Goal: Information Seeking & Learning: Learn about a topic

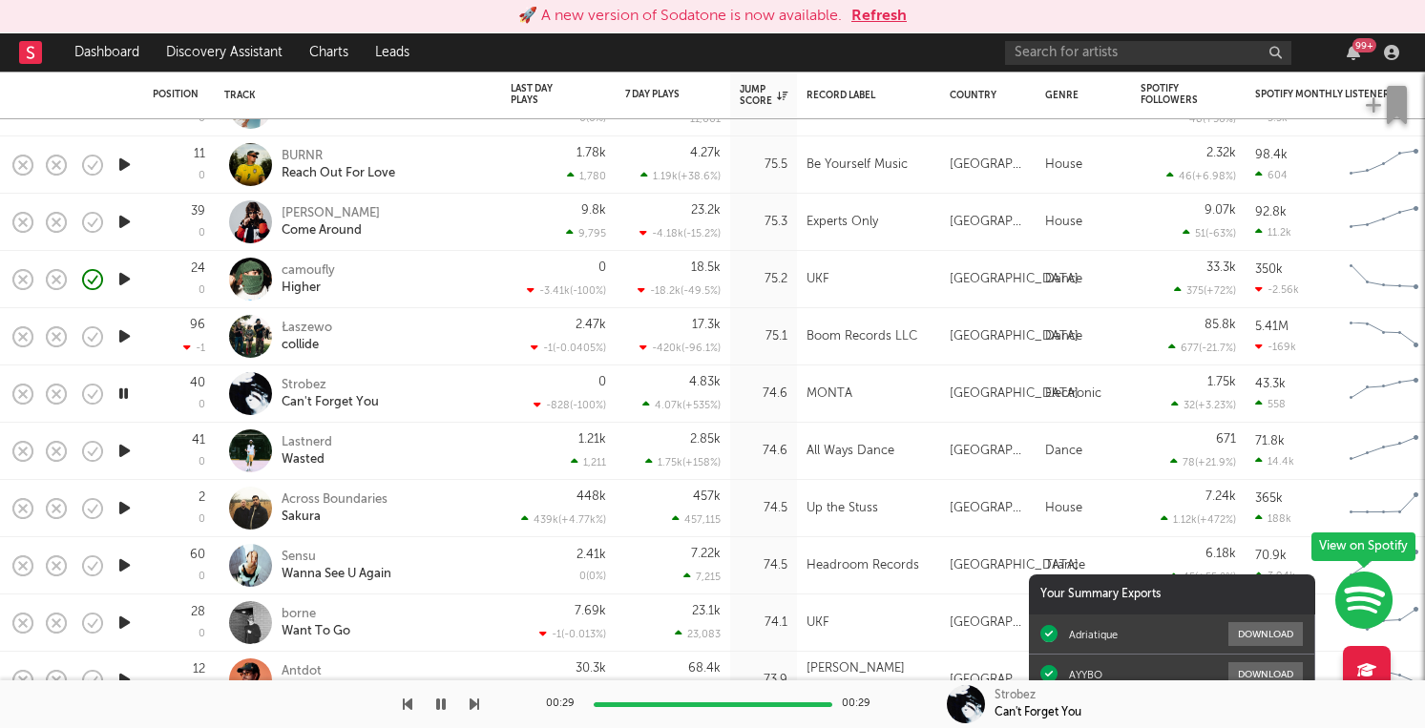
click at [880, 17] on button "Refresh" at bounding box center [879, 16] width 55 height 23
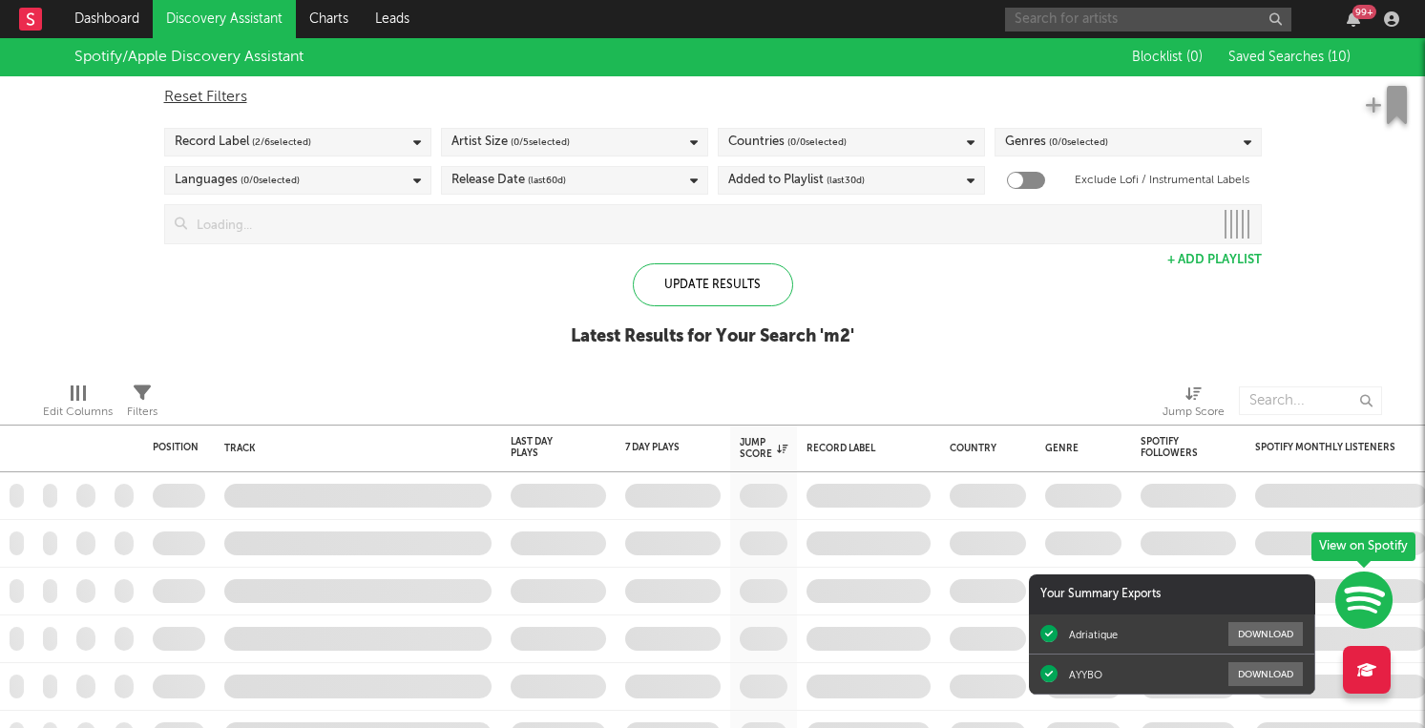
click at [1048, 19] on input "text" at bounding box center [1148, 20] width 286 height 24
type input "D"
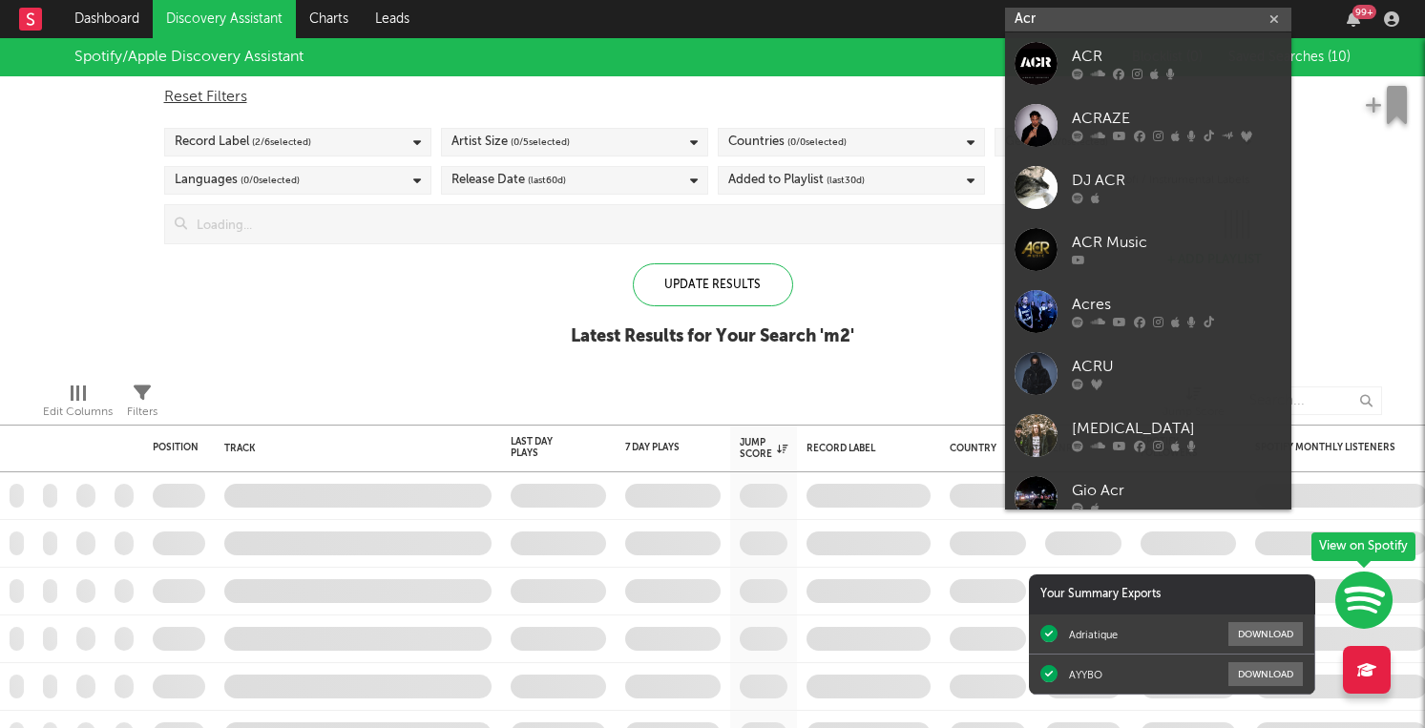
type input "Acr"
click at [1123, 127] on div "ACRAZE" at bounding box center [1177, 119] width 210 height 23
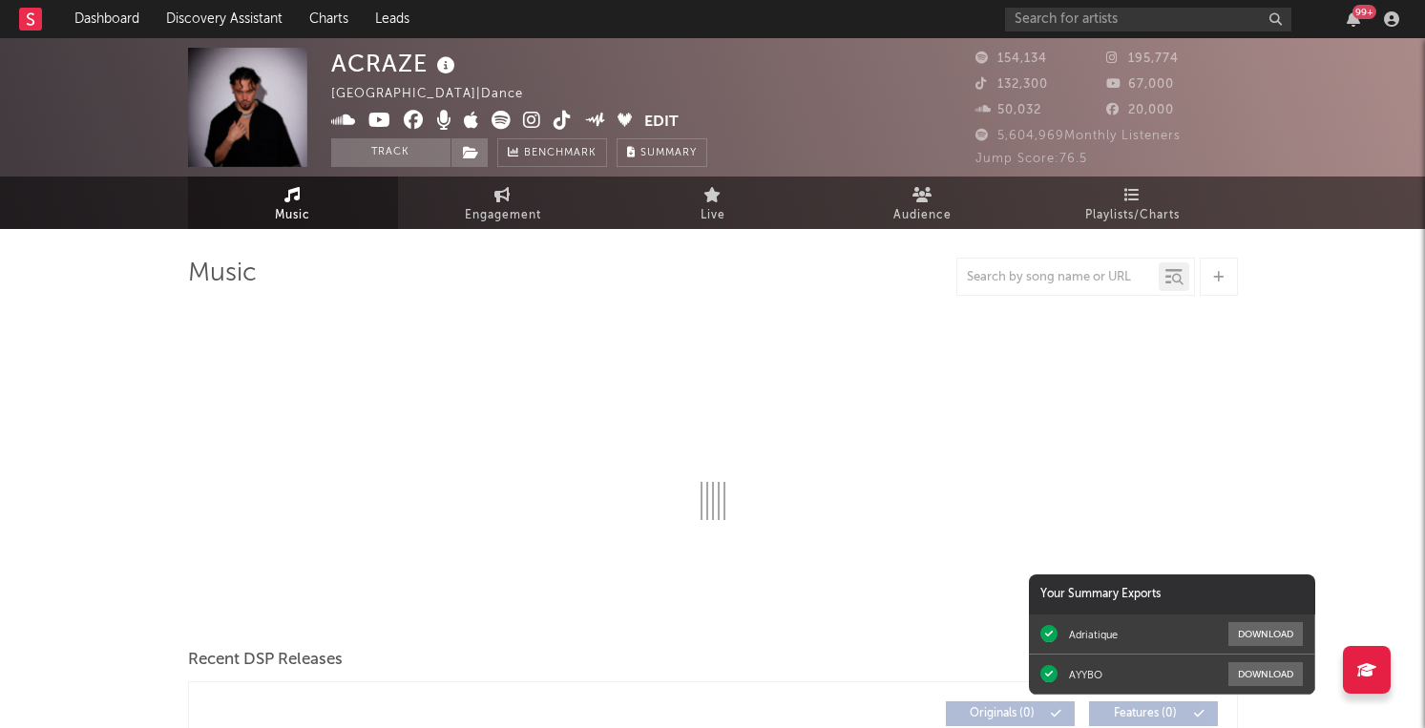
scroll to position [1, 0]
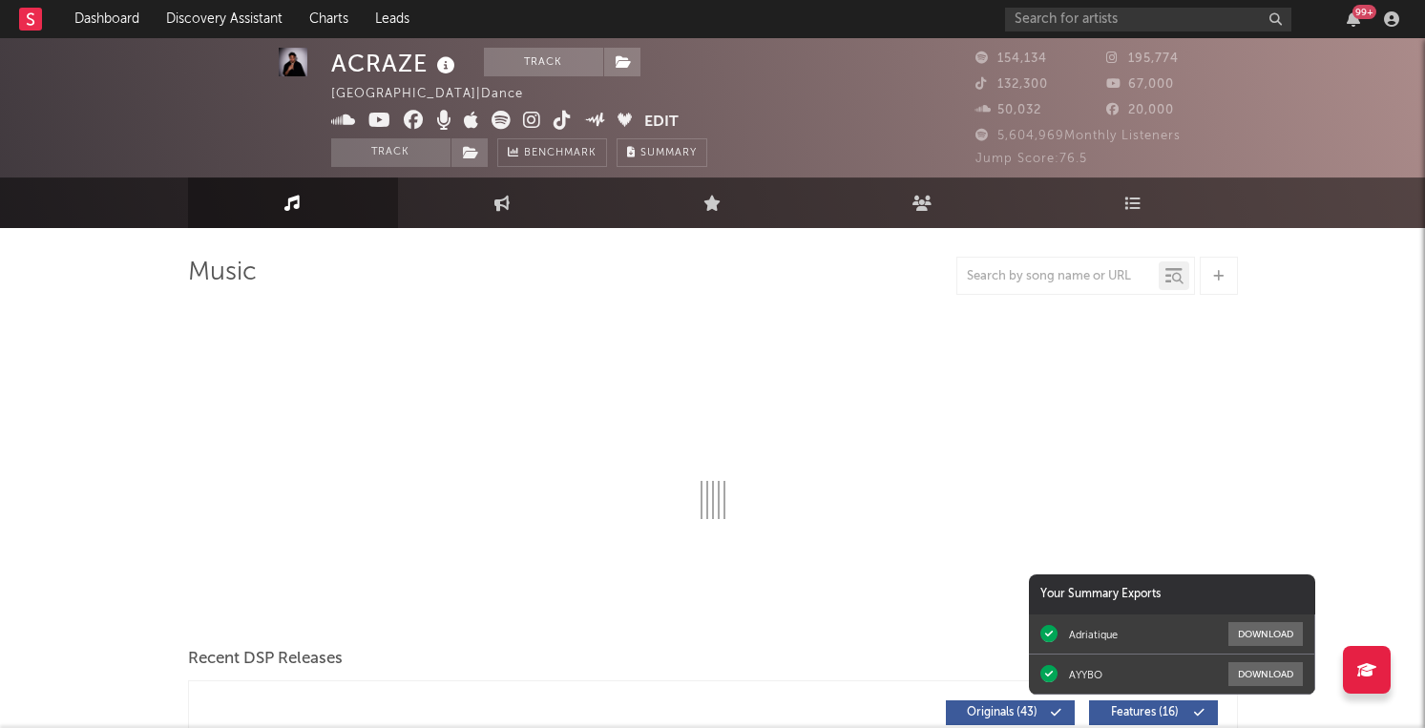
select select "6m"
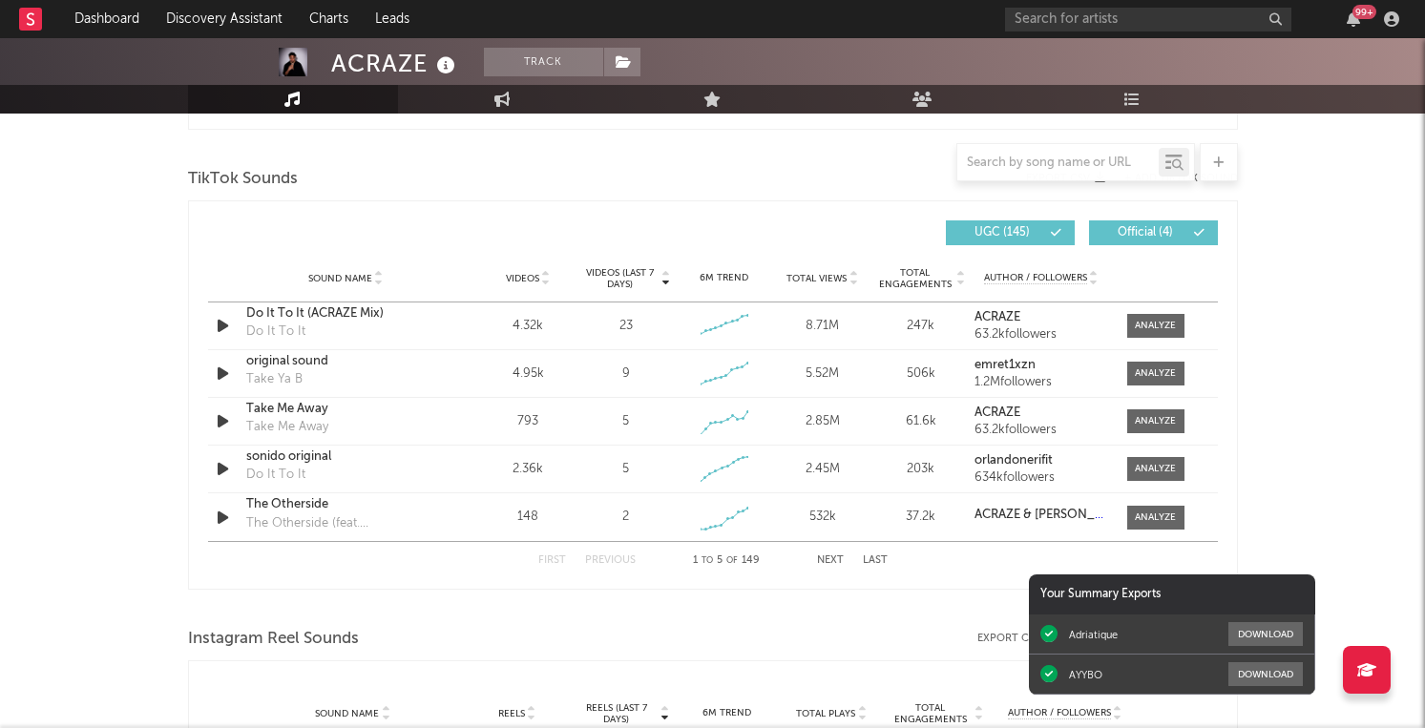
scroll to position [1232, 0]
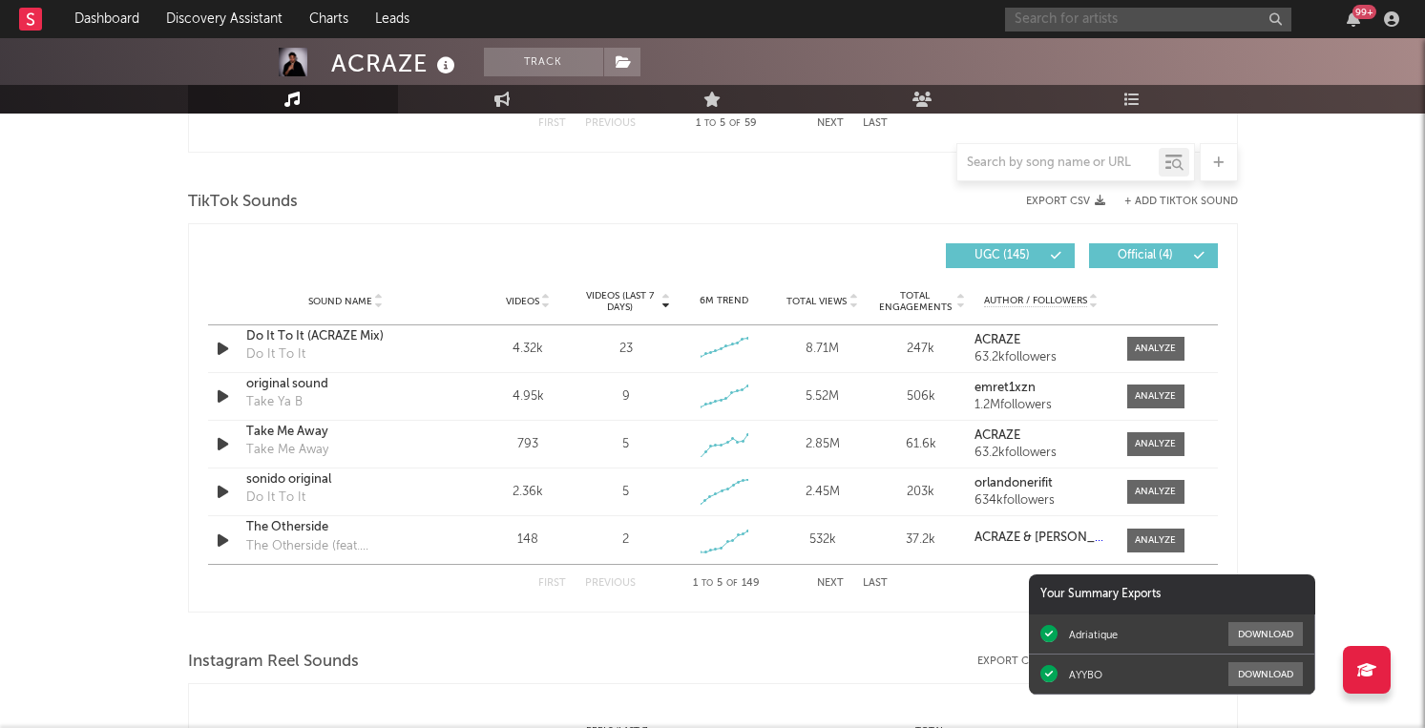
click at [1071, 13] on input "text" at bounding box center [1148, 20] width 286 height 24
click at [1145, 342] on div at bounding box center [1155, 349] width 41 height 14
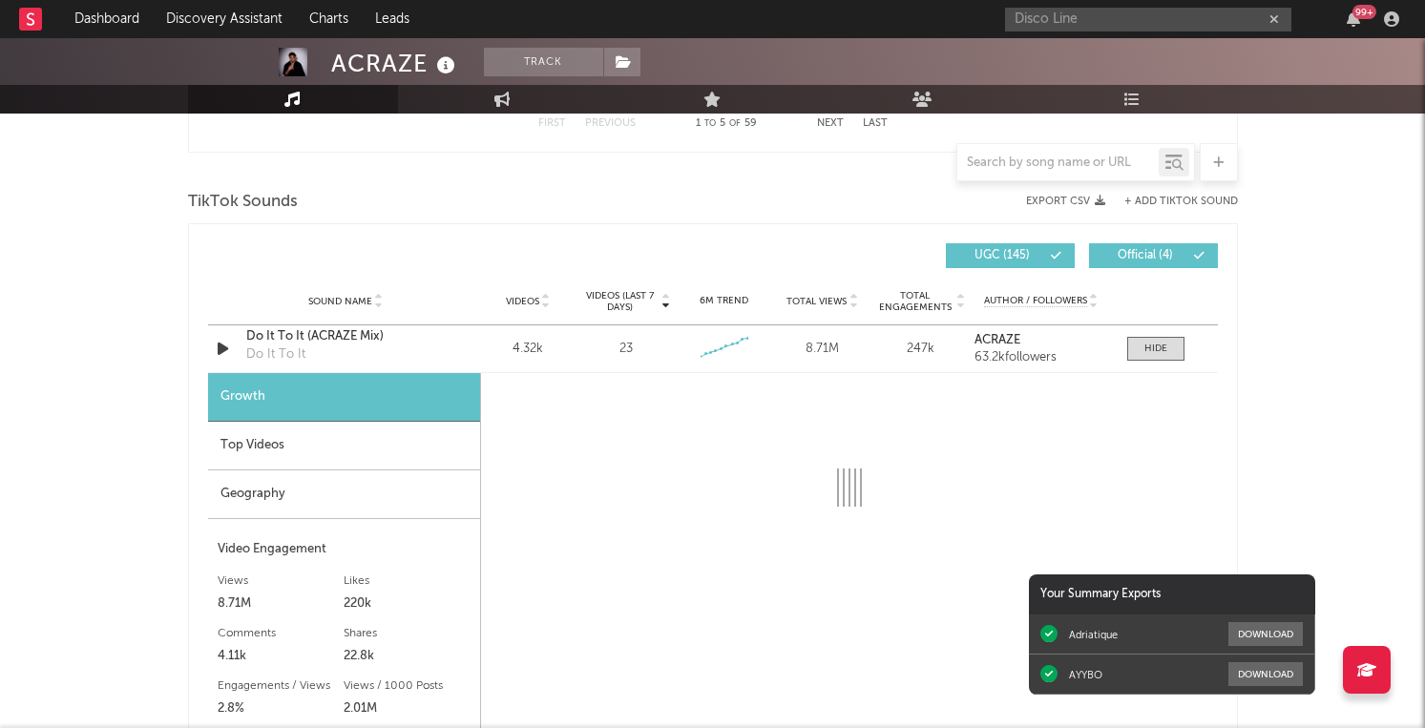
click at [311, 452] on div "Top Videos" at bounding box center [344, 446] width 272 height 49
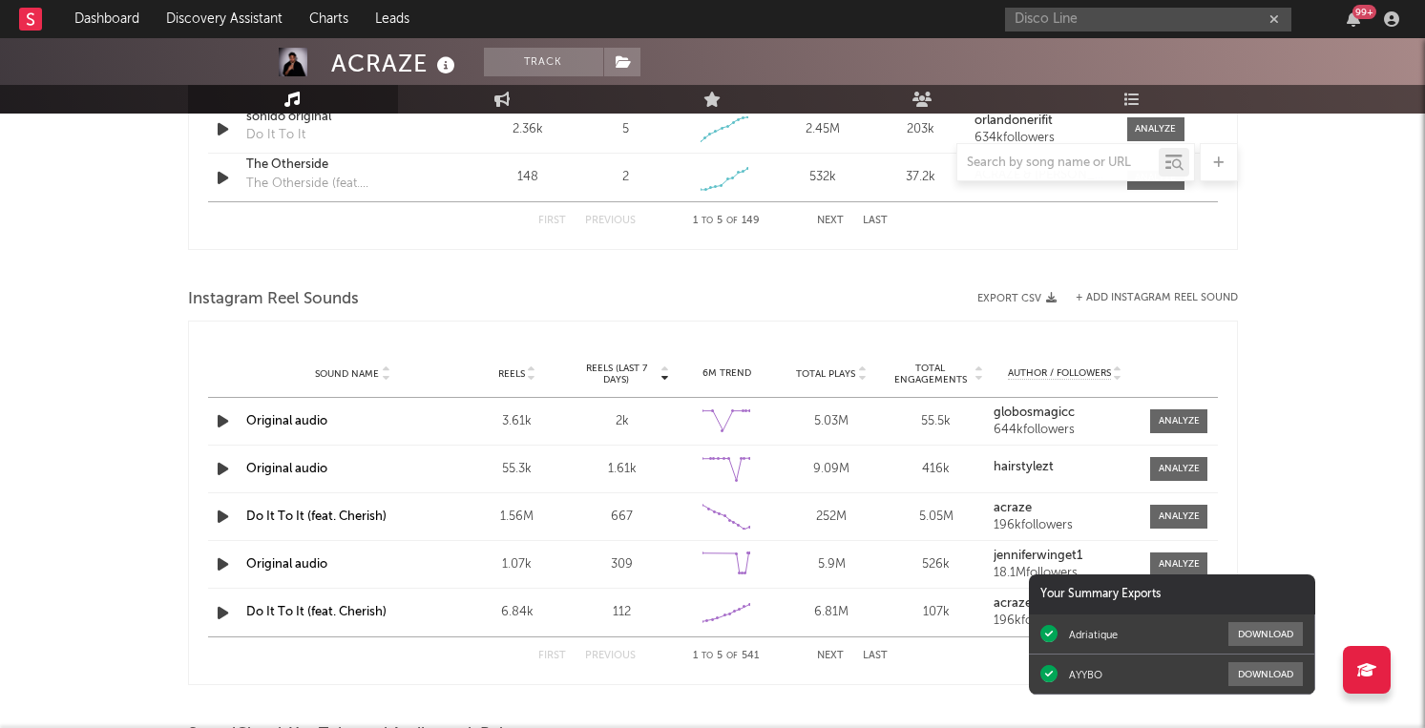
scroll to position [2173, 0]
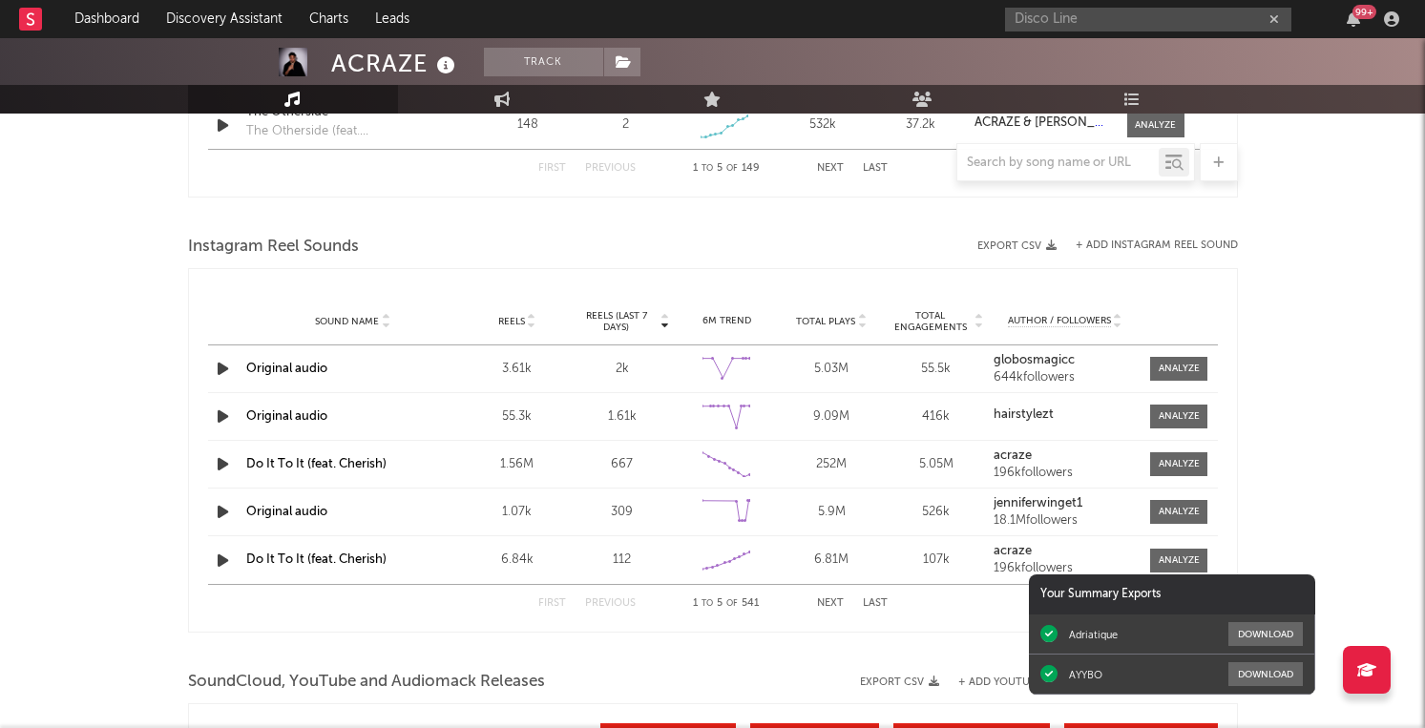
click at [1131, 1] on div "Disco Line 99 +" at bounding box center [1205, 19] width 401 height 38
click at [1128, 11] on input "Disco Line" at bounding box center [1148, 20] width 286 height 24
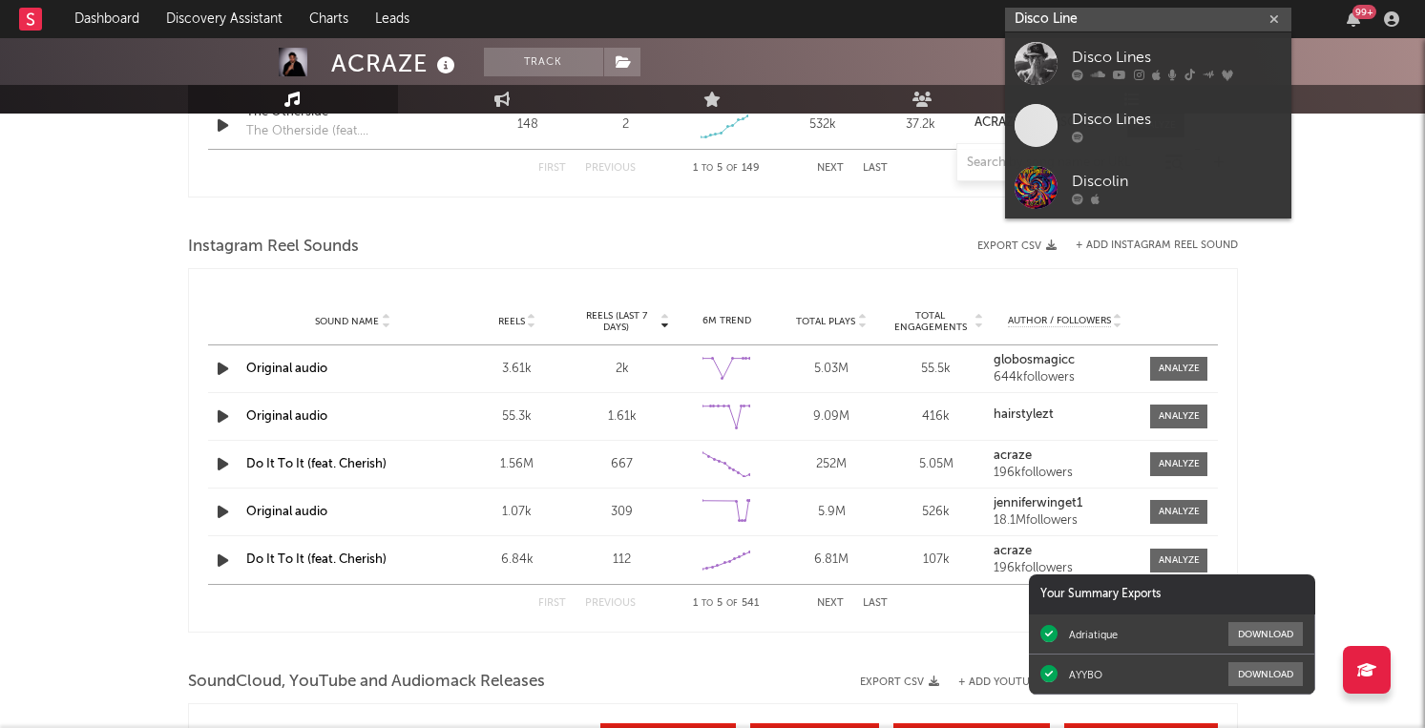
click at [1128, 11] on input "Disco Line" at bounding box center [1148, 20] width 286 height 24
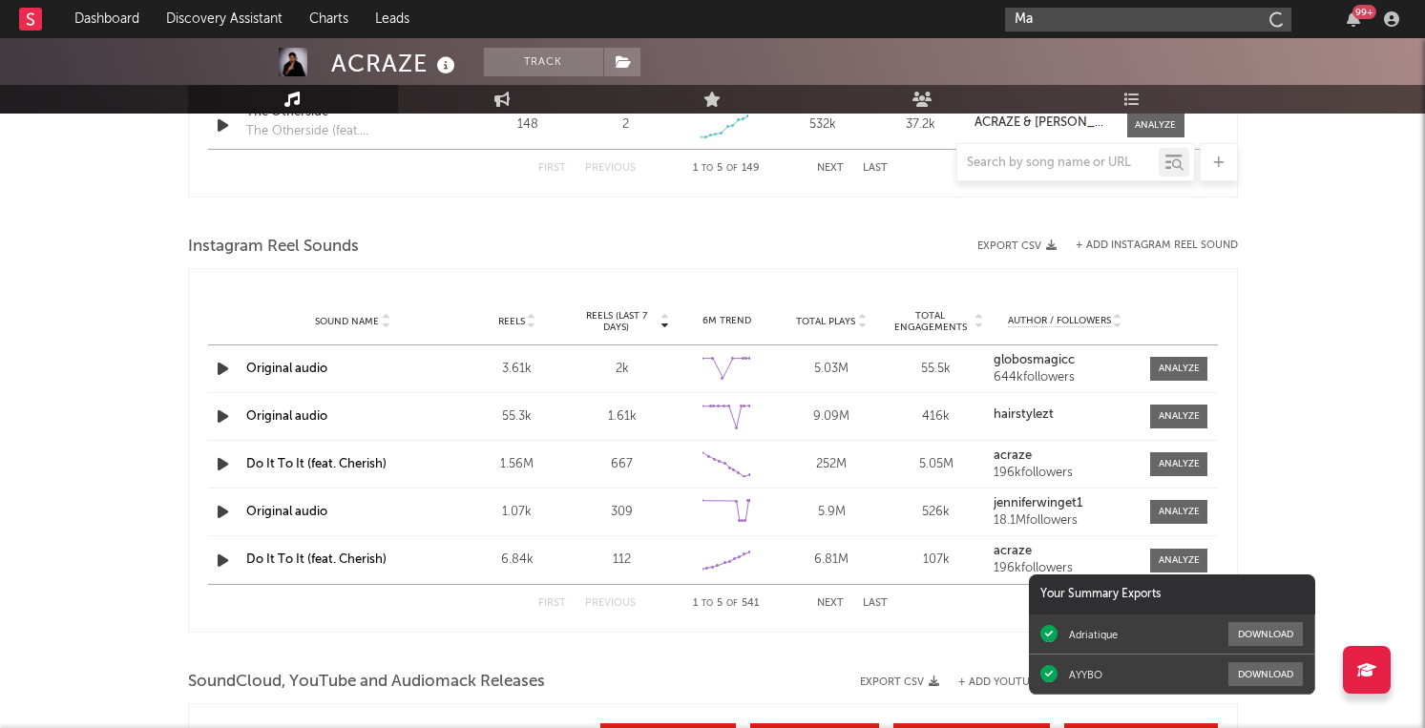
type input "M"
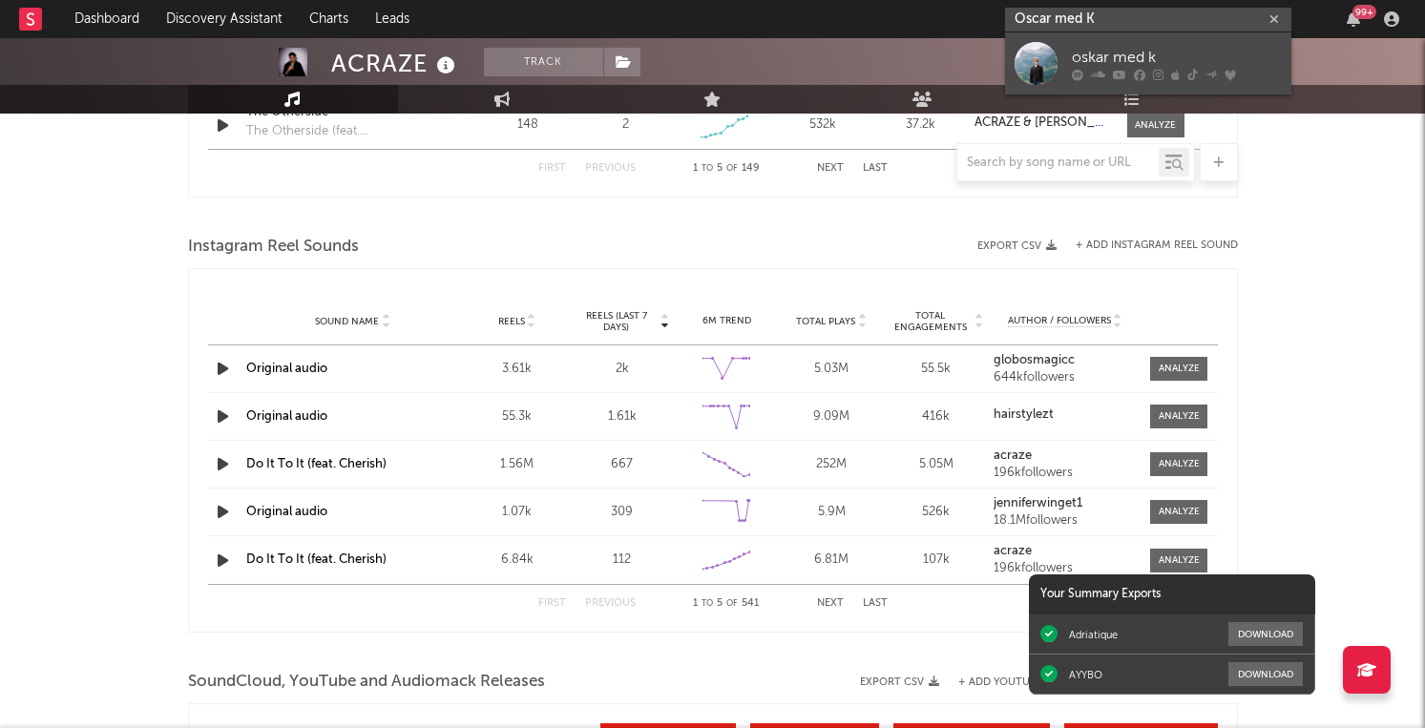
type input "Oscar med K"
click at [1148, 57] on div "oskar med k" at bounding box center [1177, 57] width 210 height 23
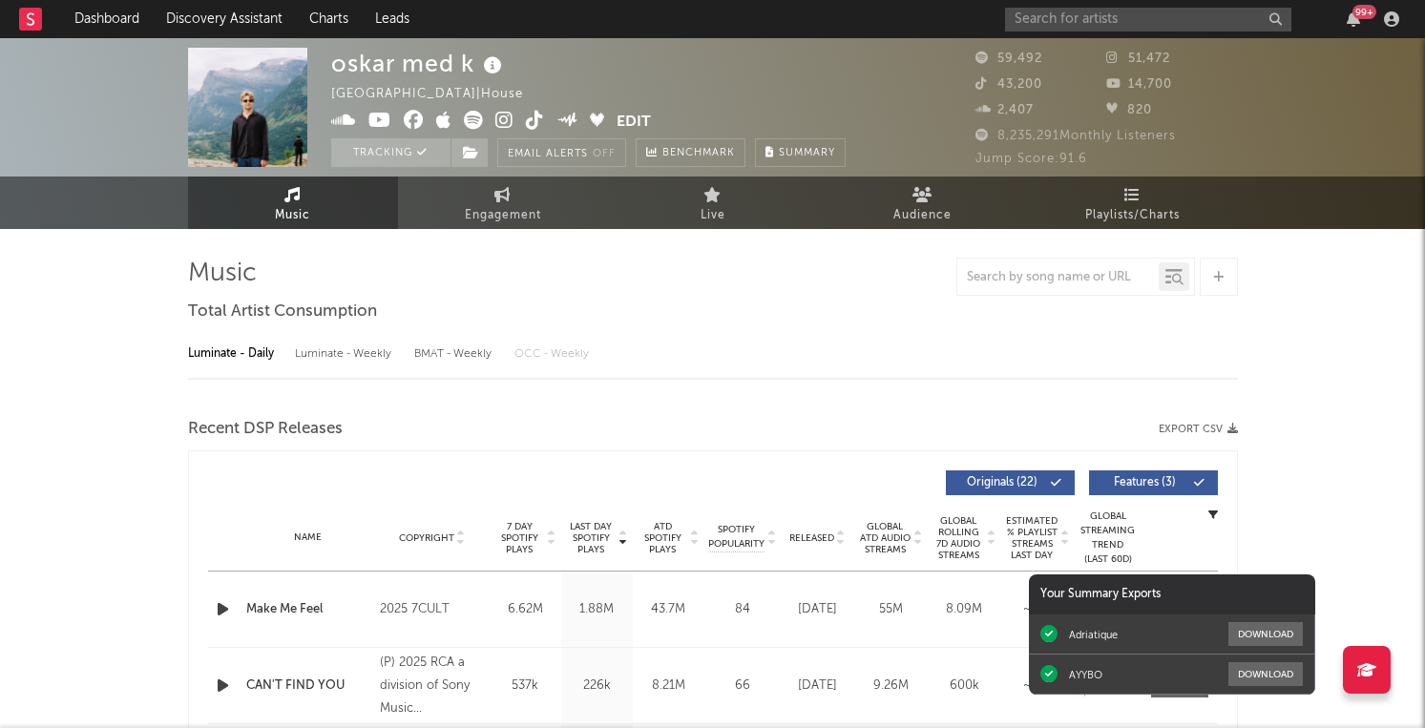
select select "6m"
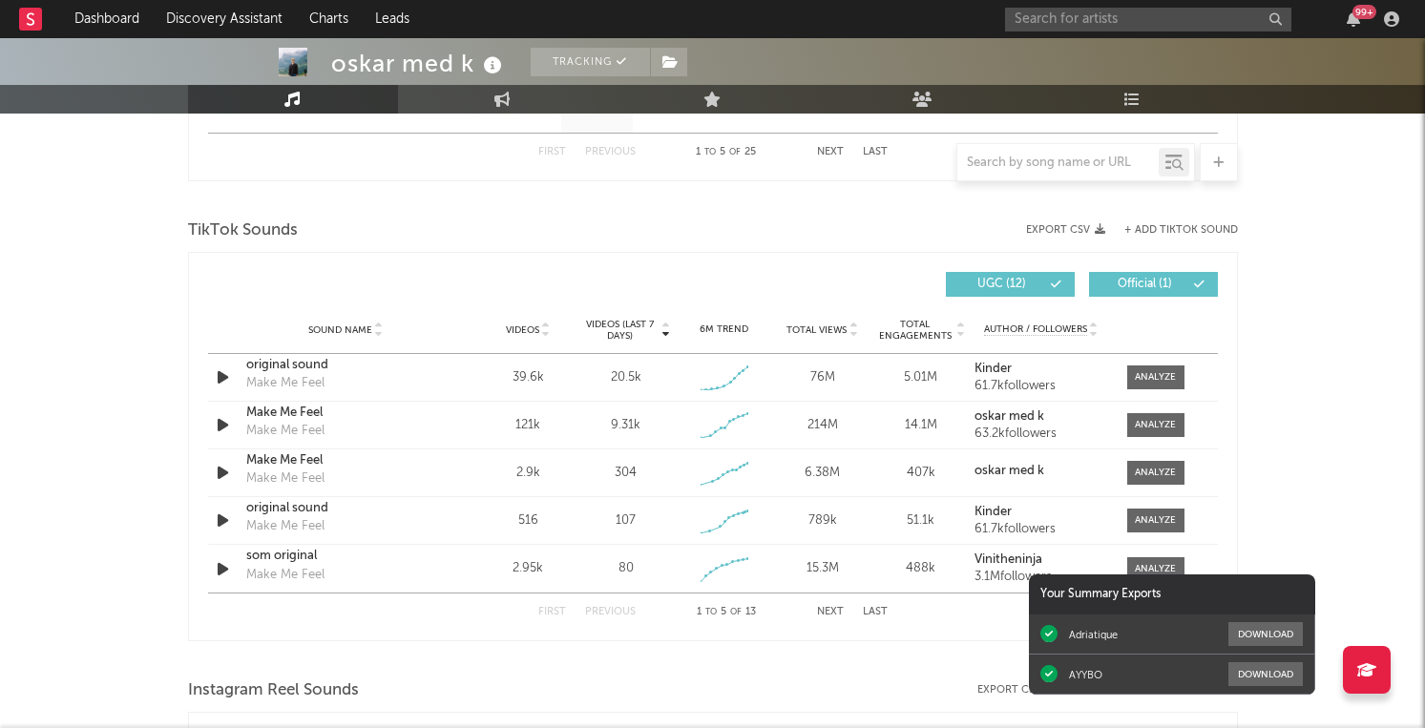
scroll to position [1301, 0]
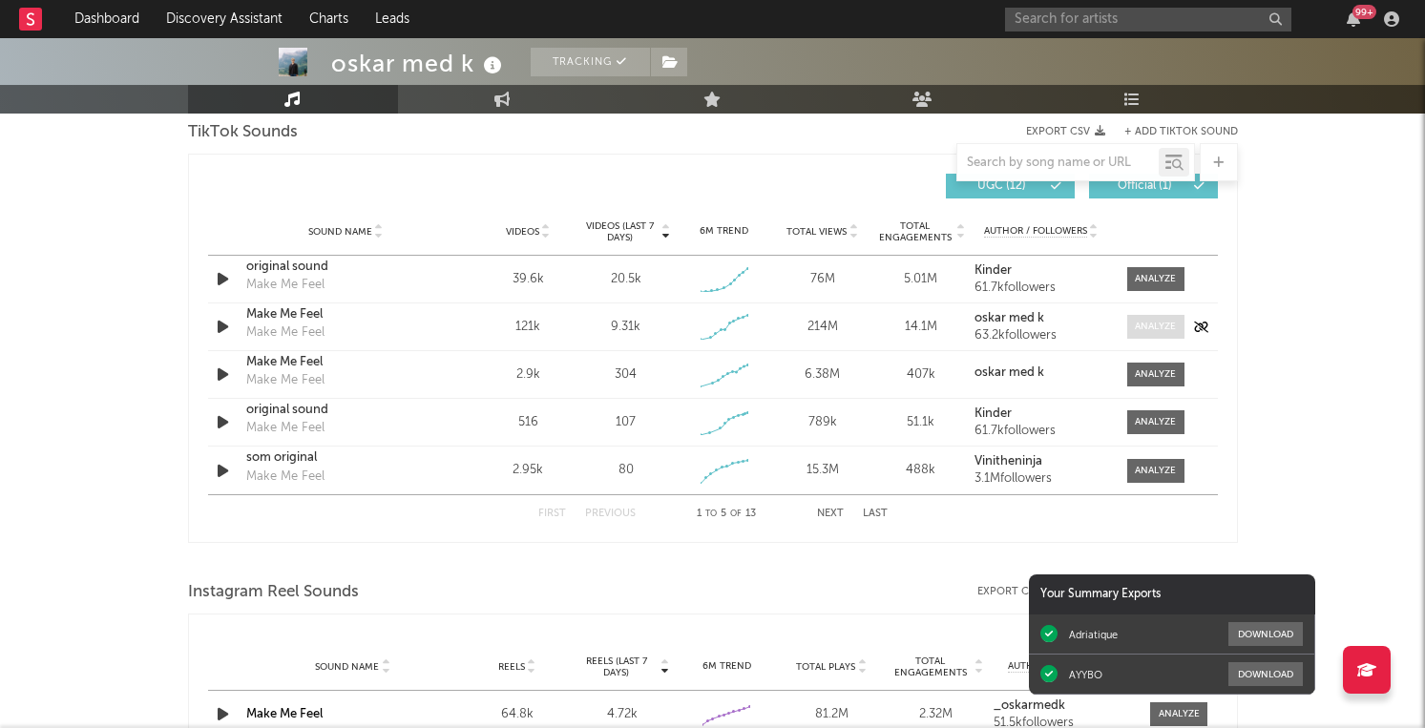
click at [1163, 322] on div at bounding box center [1155, 327] width 41 height 14
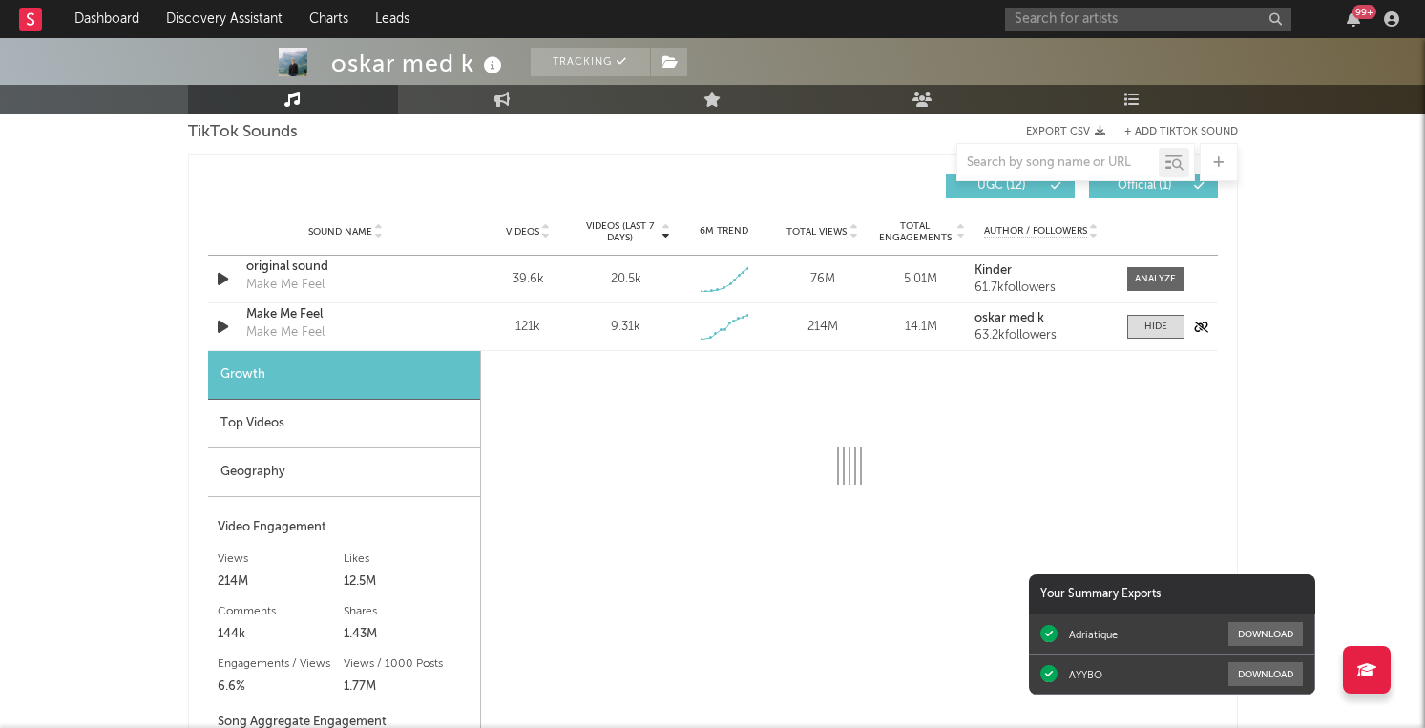
select select "1w"
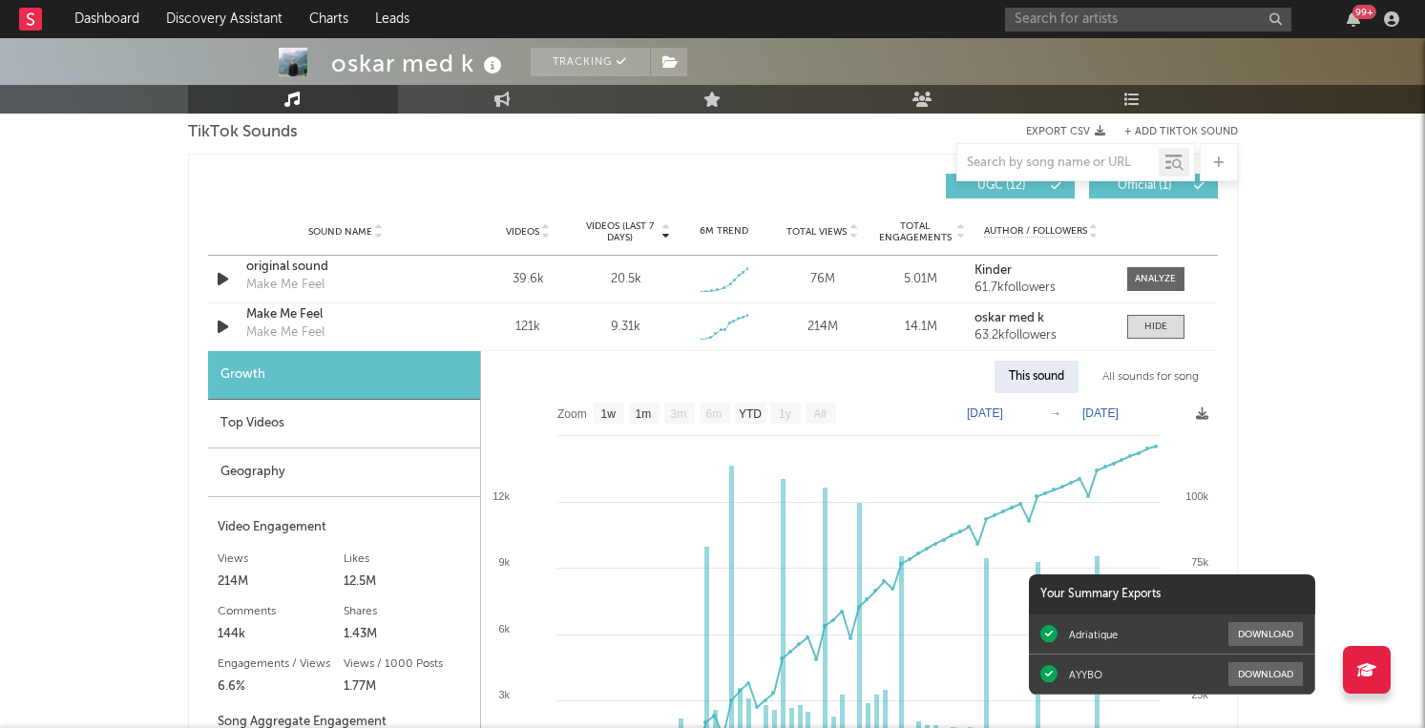
click at [342, 428] on div "Top Videos" at bounding box center [344, 424] width 272 height 49
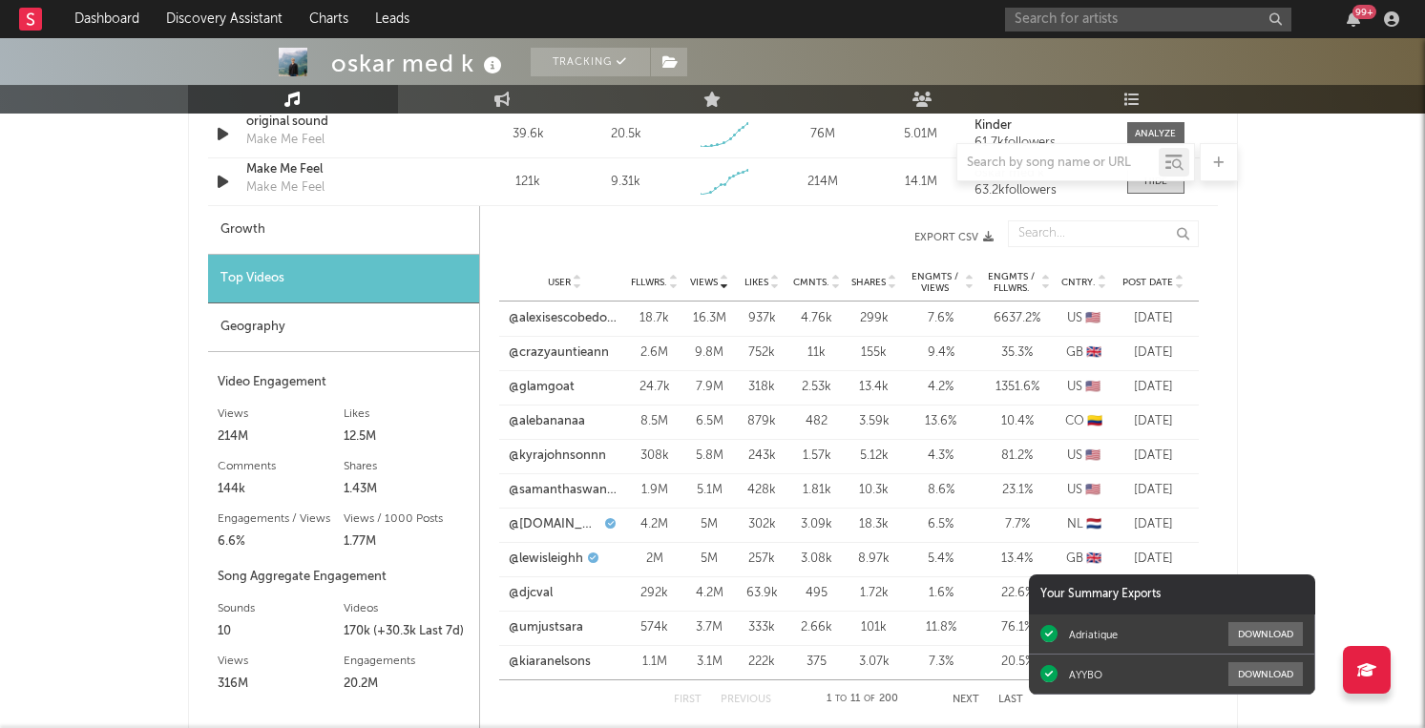
scroll to position [1529, 0]
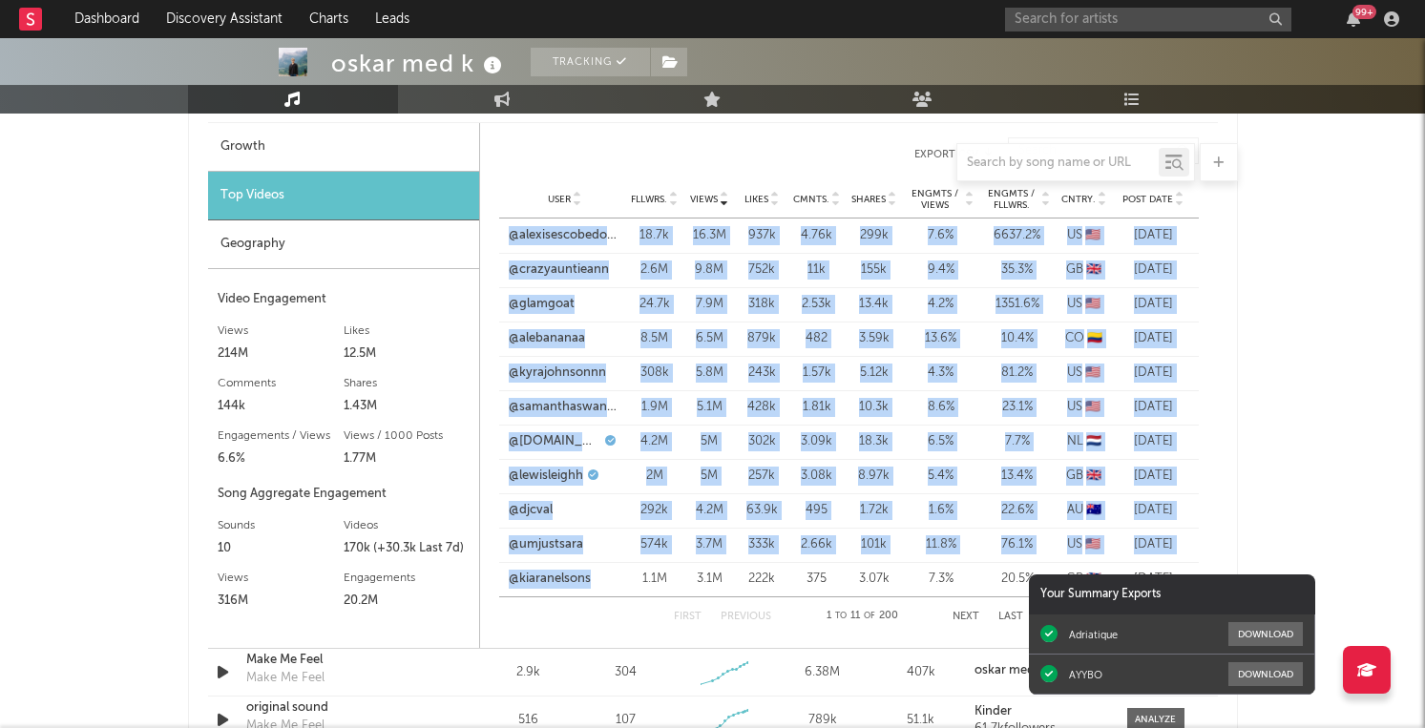
drag, startPoint x: 599, startPoint y: 580, endPoint x: 490, endPoint y: 239, distance: 358.7
click at [490, 239] on div "Views User Fllwrs. Views Likes Cmnts. Shares Engmts / Views Engmts / Fllwrs. Cn…" at bounding box center [849, 386] width 738 height 516
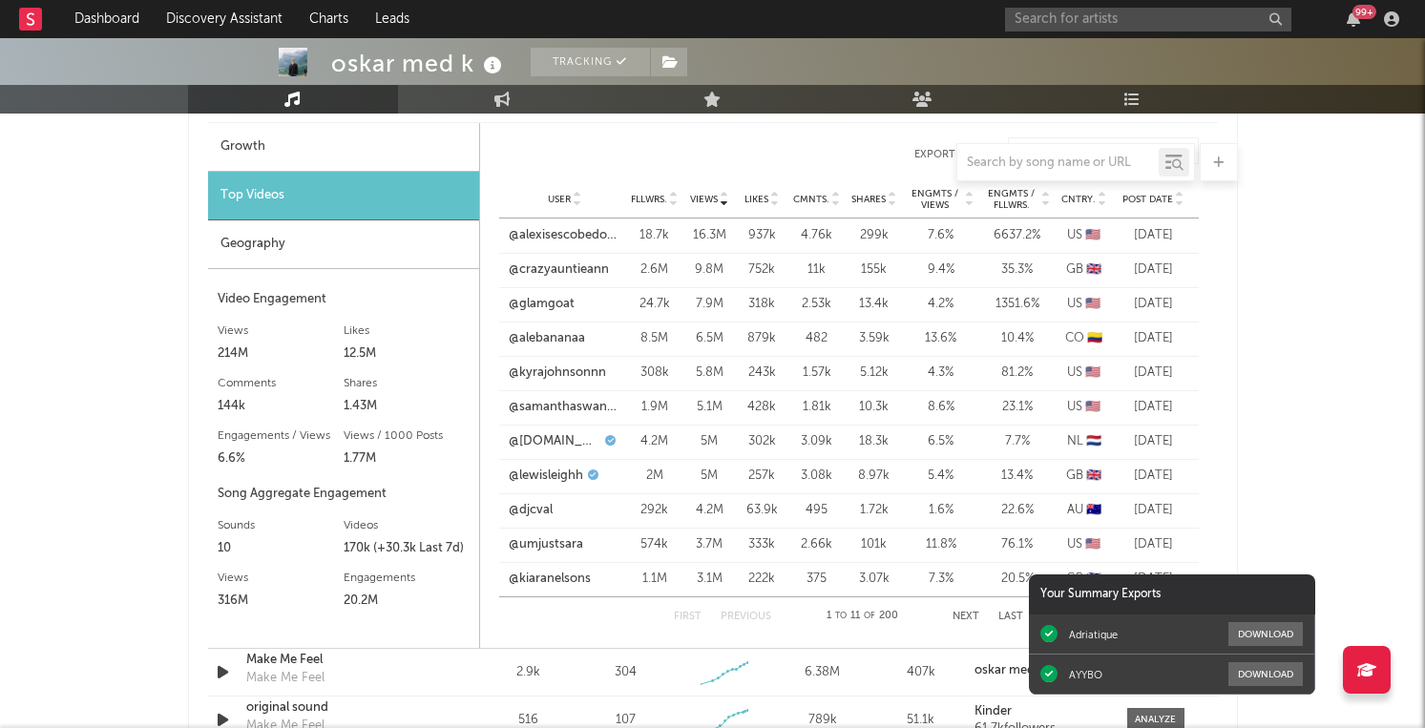
click at [577, 187] on div "User Fllwrs. Views Likes Cmnts. Shares Engmts / Views Engmts / Fllwrs. Cntry. P…" at bounding box center [849, 199] width 700 height 38
click at [565, 232] on link "@alexisescobedo98" at bounding box center [565, 235] width 113 height 19
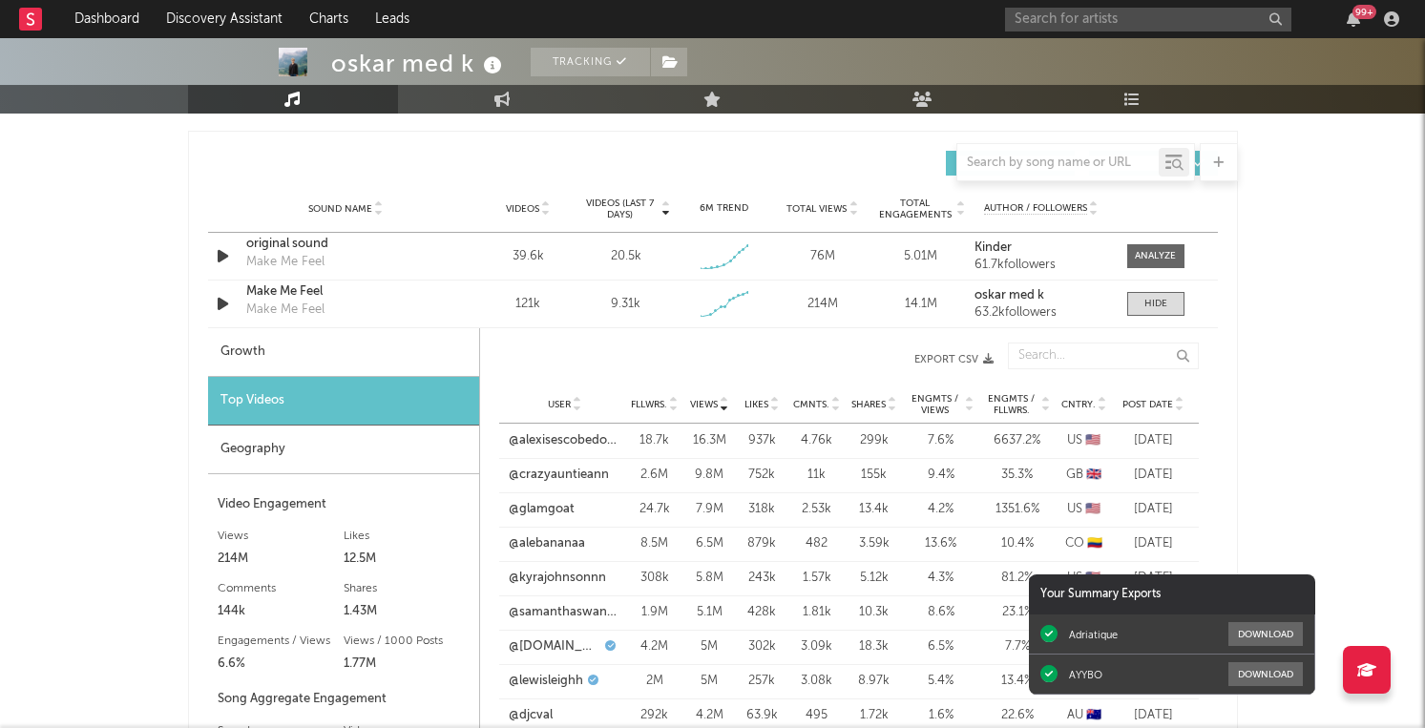
scroll to position [1296, 0]
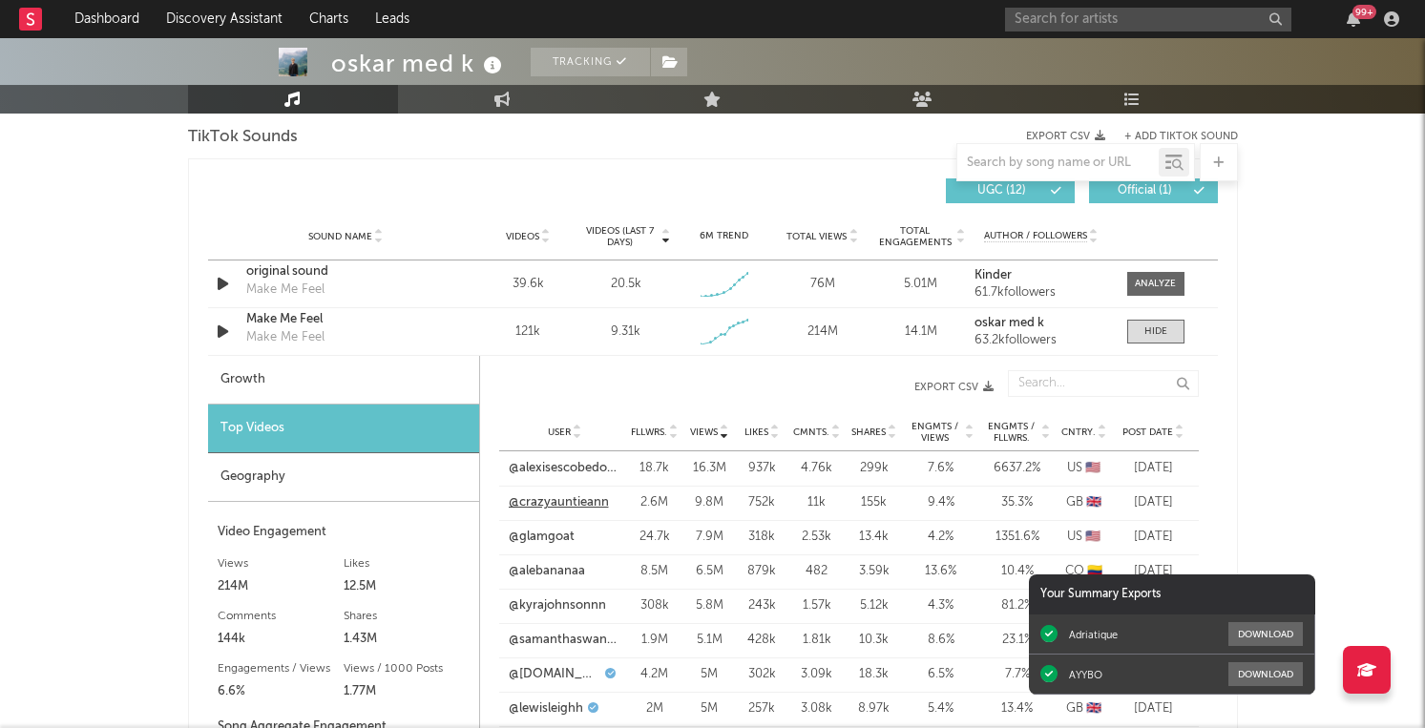
click at [586, 506] on link "@crazyauntieann" at bounding box center [559, 503] width 100 height 19
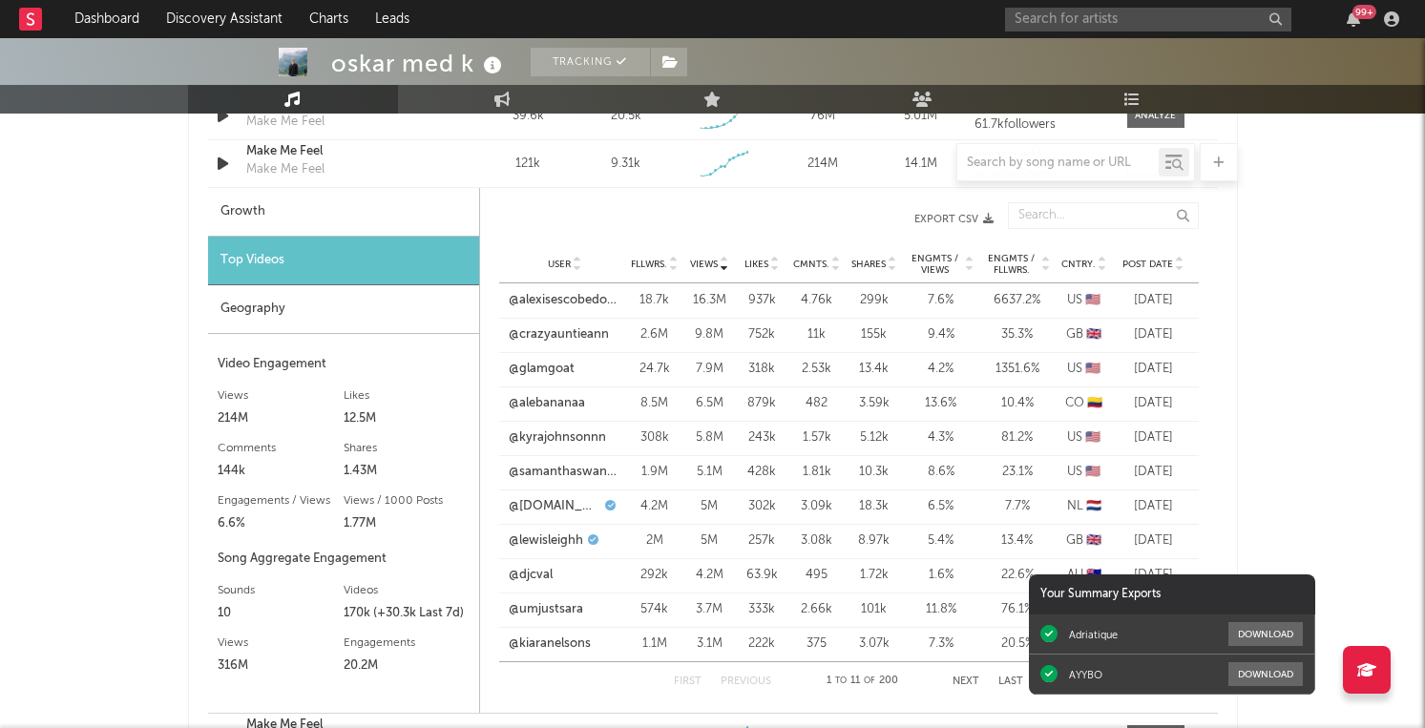
scroll to position [1464, 0]
drag, startPoint x: 597, startPoint y: 403, endPoint x: 496, endPoint y: 404, distance: 100.2
click at [495, 404] on div "Views User Fllwrs. Views Likes Cmnts. Shares Engmts / Views Engmts / Fllwrs. Cn…" at bounding box center [849, 452] width 738 height 516
copy link "@alebananaa"
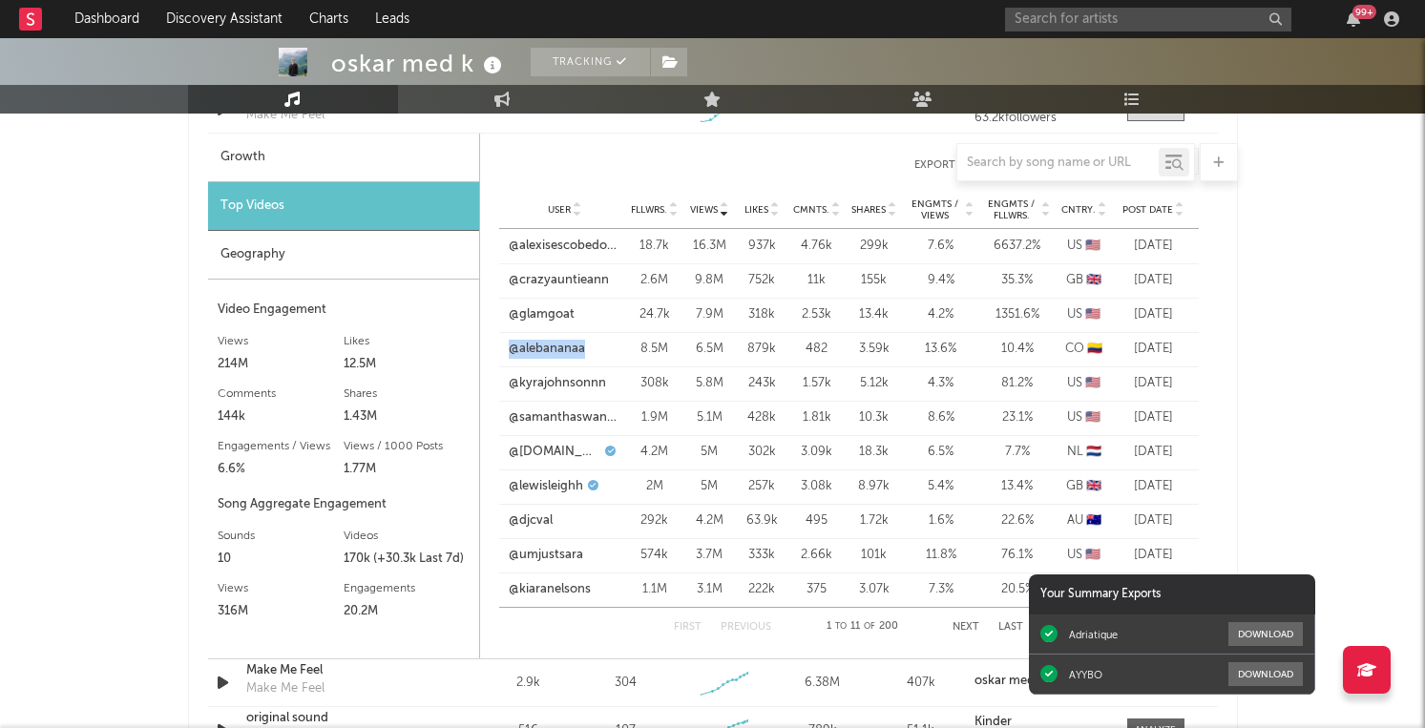
scroll to position [1521, 0]
click at [616, 530] on div "User @djcval Fllwrs. 292k Views 4.2M Likes 63.9k Cmnts. 495 Shares 1.72k Engmts…" at bounding box center [849, 519] width 700 height 34
click at [546, 179] on div at bounding box center [713, 162] width 1050 height 38
drag, startPoint x: 589, startPoint y: 315, endPoint x: 494, endPoint y: 315, distance: 95.5
click at [494, 315] on div "Views User Fllwrs. Views Likes Cmnts. Shares Engmts / Views Engmts / Fllwrs. Cn…" at bounding box center [849, 395] width 738 height 516
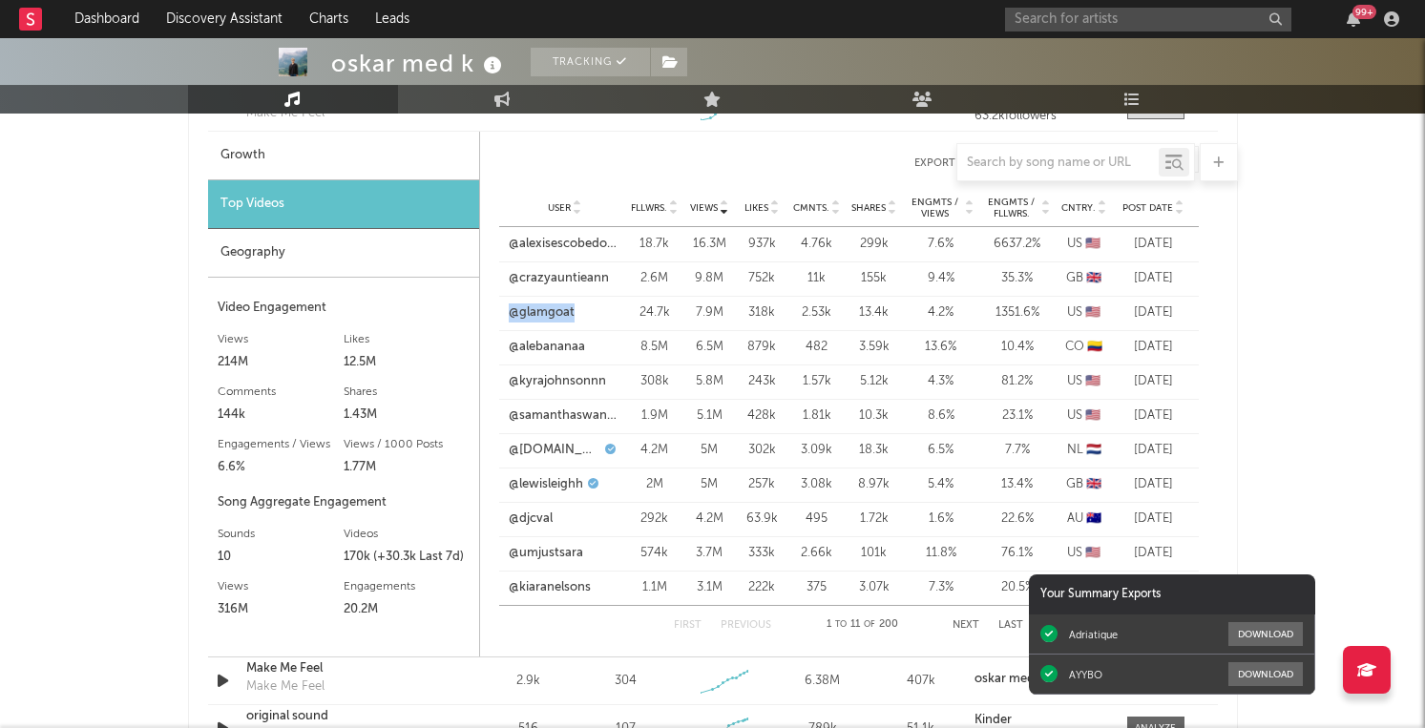
copy link "@glamgoat"
drag, startPoint x: 602, startPoint y: 346, endPoint x: 504, endPoint y: 348, distance: 98.4
click at [503, 347] on div "User @alebananaa" at bounding box center [562, 347] width 127 height 19
copy link "@alebananaa"
click at [623, 414] on div "User @samanthaswanson1" at bounding box center [562, 416] width 127 height 19
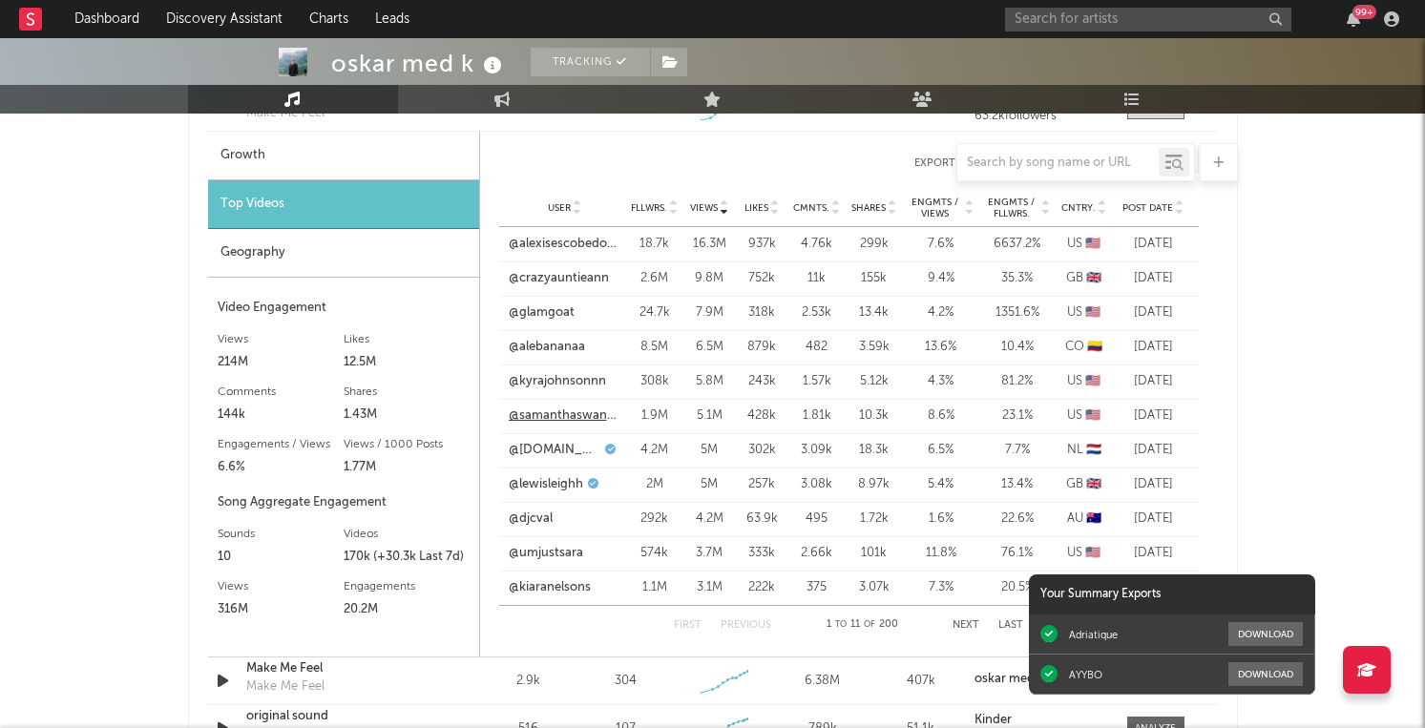
click at [597, 414] on link "@samanthaswanson1" at bounding box center [565, 416] width 113 height 19
drag, startPoint x: 608, startPoint y: 490, endPoint x: 512, endPoint y: 490, distance: 96.4
click at [512, 490] on div "@lewisleighh" at bounding box center [565, 484] width 113 height 19
copy link "@lewisleighh"
drag, startPoint x: 563, startPoint y: 513, endPoint x: 501, endPoint y: 515, distance: 62.1
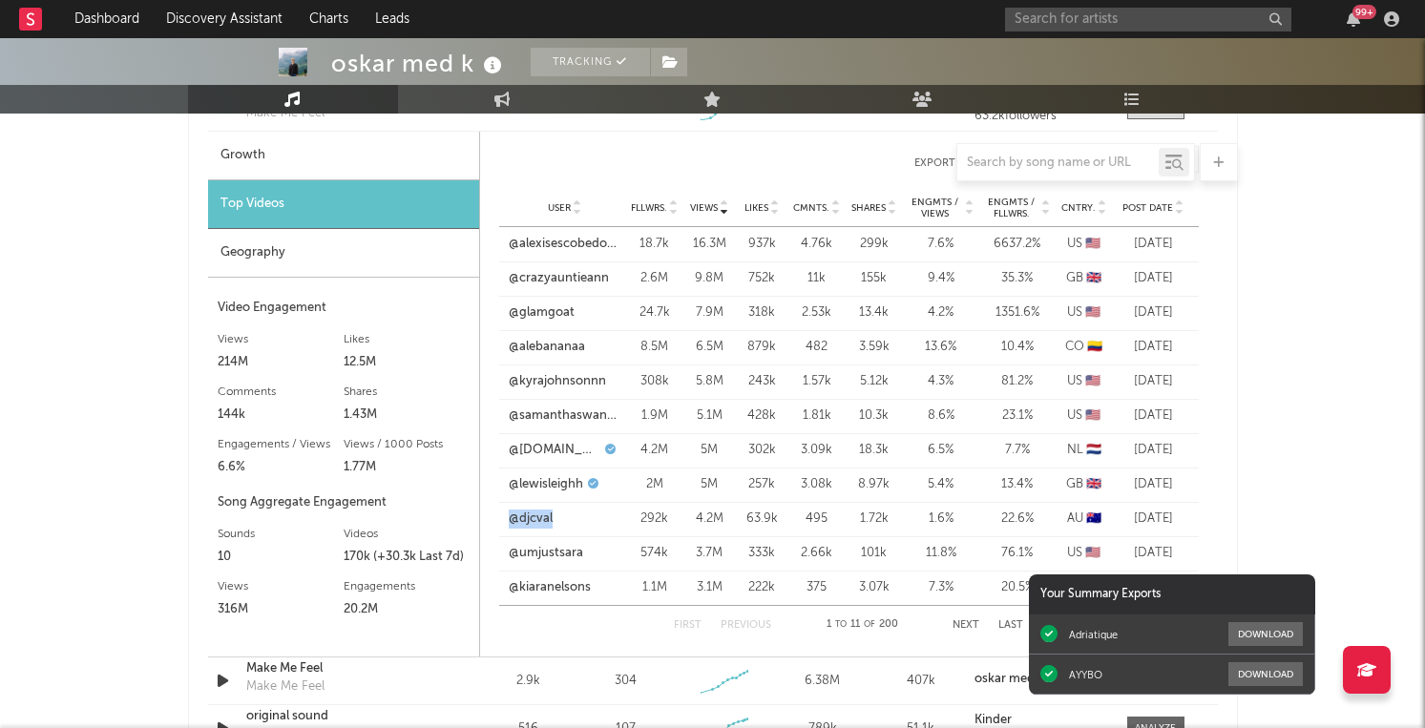
click at [501, 515] on div "User @djcval" at bounding box center [562, 519] width 127 height 19
copy link "@djcval"
drag, startPoint x: 602, startPoint y: 558, endPoint x: 495, endPoint y: 558, distance: 107.9
click at [494, 558] on div "Views User Fllwrs. Views Likes Cmnts. Shares Engmts / Views Engmts / Fllwrs. Cn…" at bounding box center [849, 395] width 738 height 516
copy link "@umjustsara"
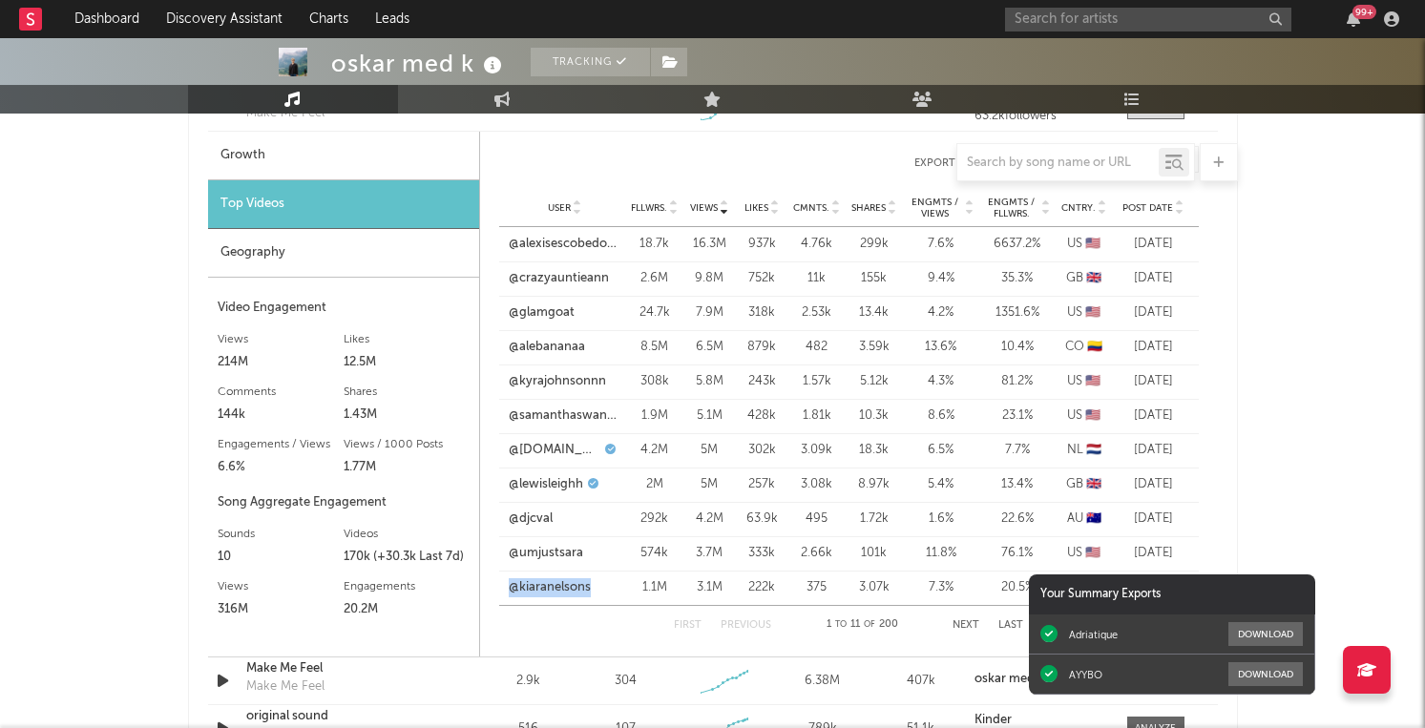
drag, startPoint x: 599, startPoint y: 589, endPoint x: 494, endPoint y: 588, distance: 105.0
click at [494, 588] on div "Views User Fllwrs. Views Likes Cmnts. Shares Engmts / Views Engmts / Fllwrs. Cn…" at bounding box center [849, 395] width 738 height 516
copy link "@kiaranelsons"
click at [969, 624] on button "Next" at bounding box center [966, 626] width 27 height 11
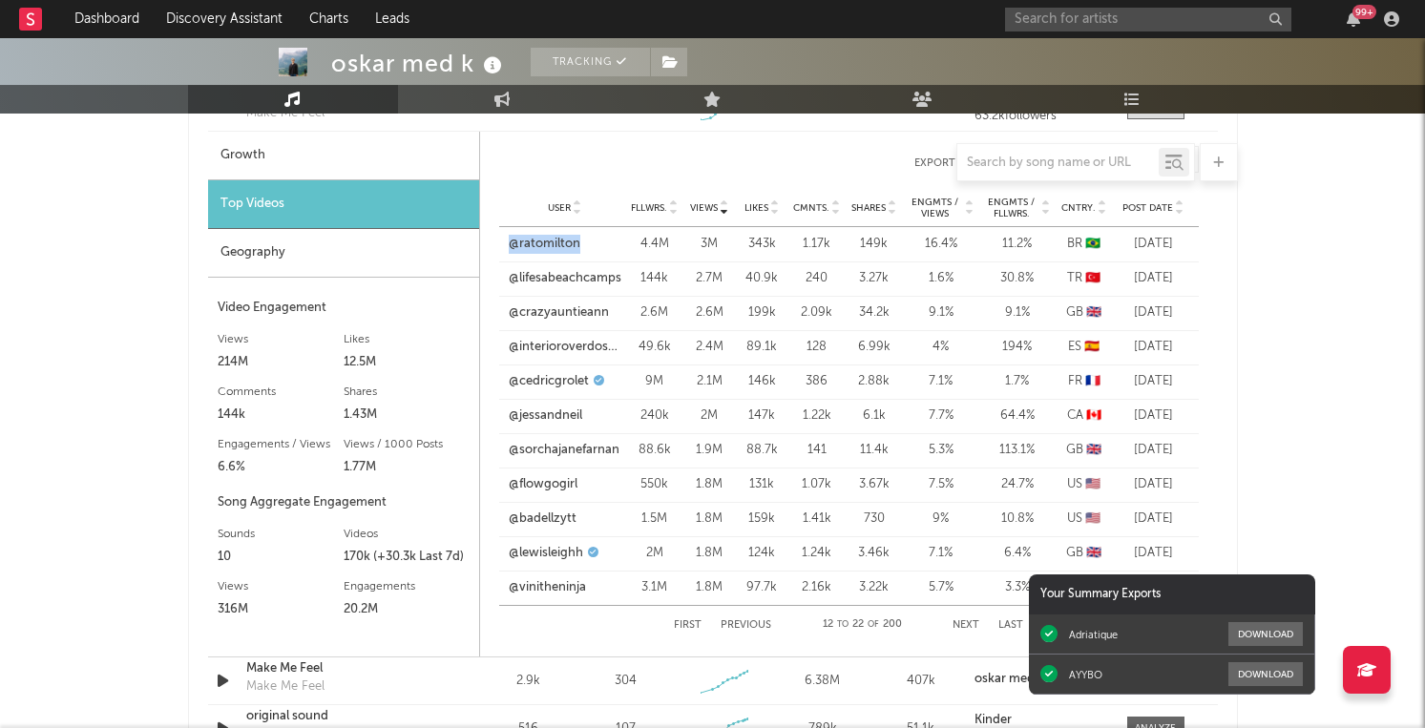
drag, startPoint x: 599, startPoint y: 249, endPoint x: 495, endPoint y: 243, distance: 103.3
click at [495, 243] on div "Views User Fllwrs. Views Likes Cmnts. Shares Engmts / Views Engmts / Fllwrs. Cn…" at bounding box center [849, 395] width 738 height 516
copy link "@ratomilton"
drag, startPoint x: 630, startPoint y: 274, endPoint x: 502, endPoint y: 275, distance: 127.9
click at [501, 275] on div "User @lifesabeachcamps Fllwrs. 144k Views 2.7M Likes 40.9k Cmnts. 240 Shares 3.…" at bounding box center [849, 279] width 700 height 34
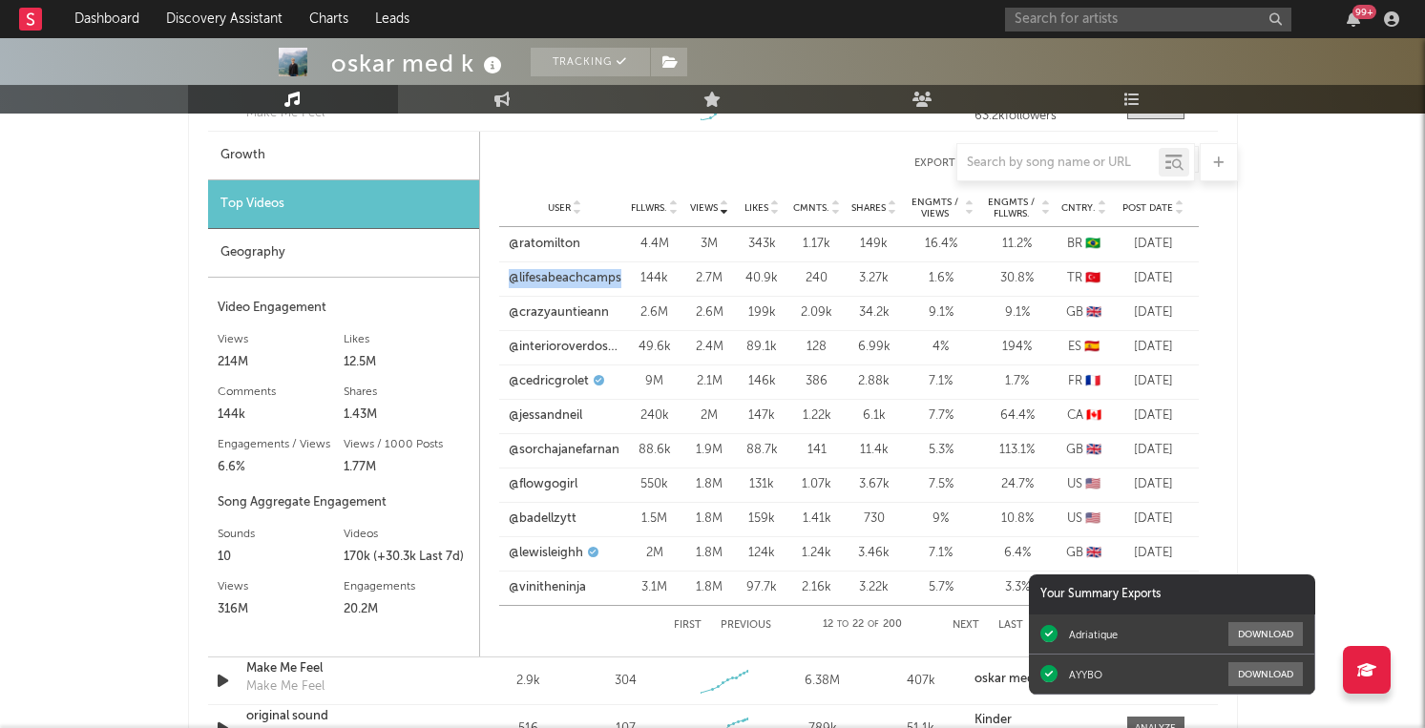
copy div "@lifesabeachcamps Fllwrs."
drag, startPoint x: 616, startPoint y: 309, endPoint x: 506, endPoint y: 310, distance: 109.8
click at [506, 310] on div "User @crazyauntieann" at bounding box center [562, 313] width 127 height 19
click at [610, 348] on link "@interioroverdose_hh" at bounding box center [565, 347] width 113 height 19
click at [490, 358] on div "Views User Fllwrs. Views Likes Cmnts. Shares Engmts / Views Engmts / Fllwrs. Cn…" at bounding box center [849, 395] width 738 height 516
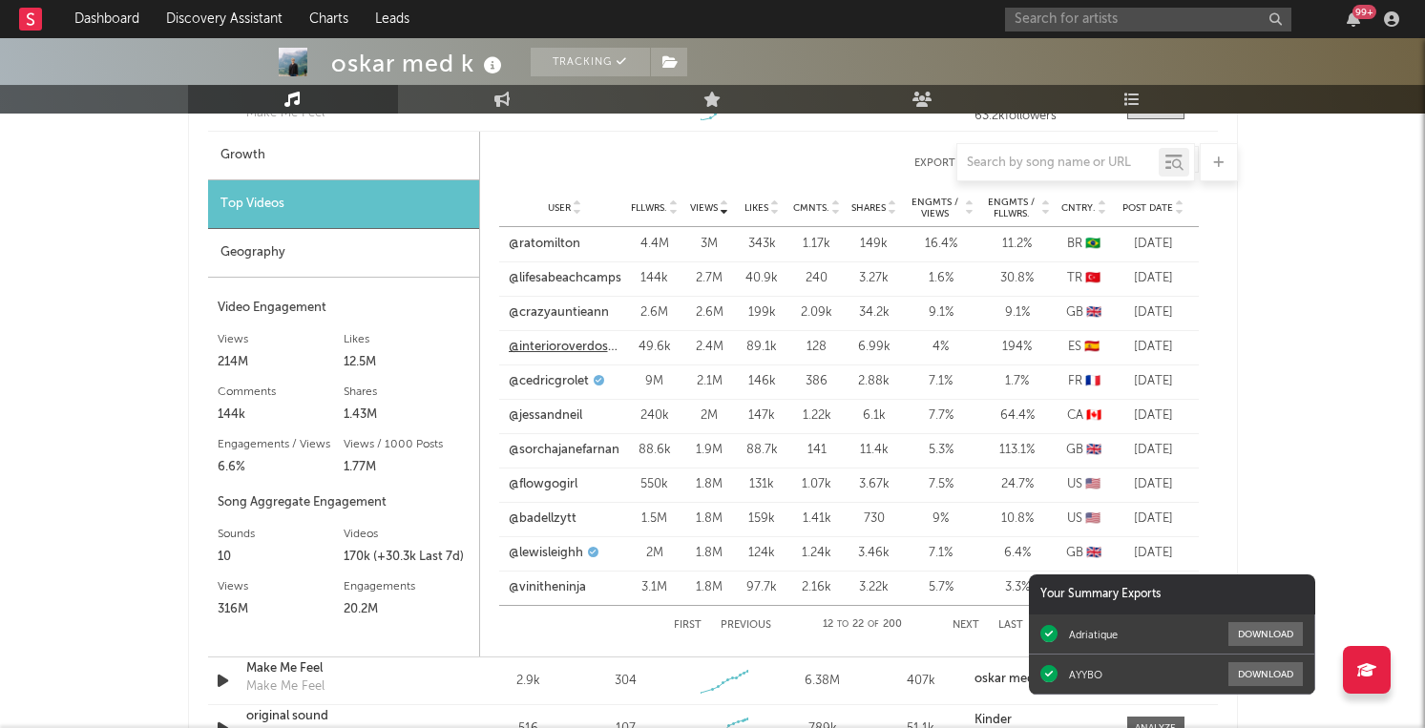
click at [552, 343] on link "@interioroverdose_hh" at bounding box center [565, 347] width 113 height 19
copy link "@cedricgrolet"
drag, startPoint x: 613, startPoint y: 378, endPoint x: 500, endPoint y: 385, distance: 112.9
click at [500, 385] on div "User @cedricgrolet" at bounding box center [562, 381] width 127 height 19
drag, startPoint x: 595, startPoint y: 414, endPoint x: 509, endPoint y: 415, distance: 85.9
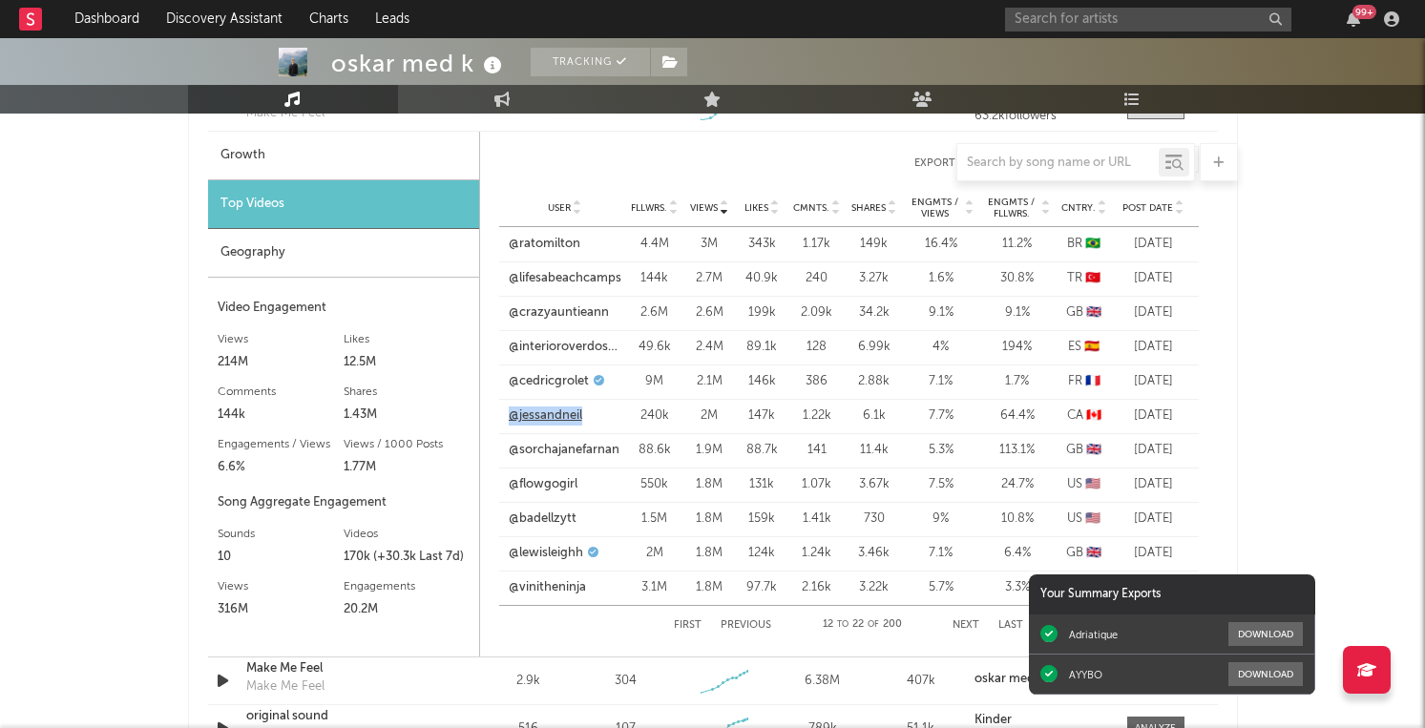
click at [509, 415] on div "@jessandneil" at bounding box center [565, 416] width 113 height 19
drag, startPoint x: 630, startPoint y: 453, endPoint x: 497, endPoint y: 453, distance: 132.7
click at [496, 453] on div "Views User Fllwrs. Views Likes Cmnts. Shares Engmts / Views Engmts / Fllwrs. Cn…" at bounding box center [849, 395] width 738 height 516
drag, startPoint x: 582, startPoint y: 483, endPoint x: 497, endPoint y: 487, distance: 85.1
click at [497, 486] on div "Views User Fllwrs. Views Likes Cmnts. Shares Engmts / Views Engmts / Fllwrs. Cn…" at bounding box center [849, 395] width 738 height 516
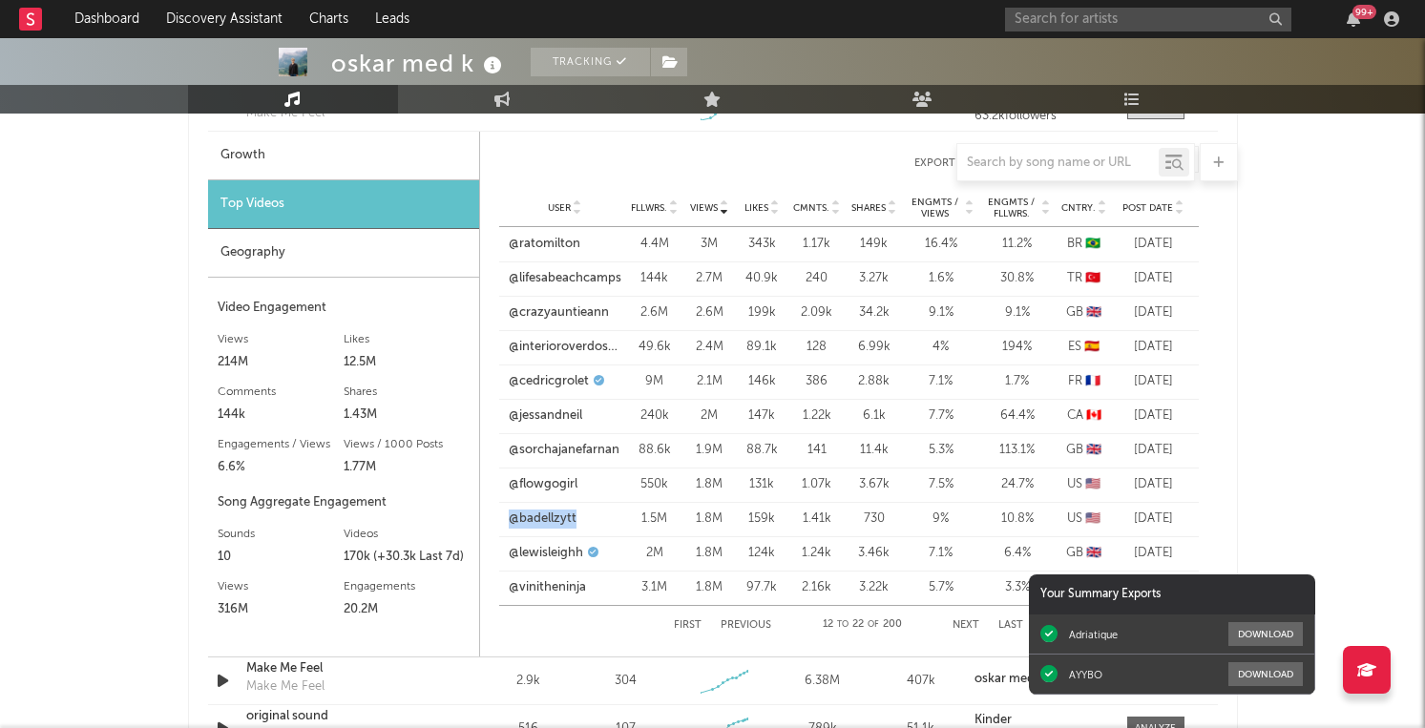
drag, startPoint x: 584, startPoint y: 518, endPoint x: 488, endPoint y: 518, distance: 96.4
click at [488, 518] on div "Views User Fllwrs. Views Likes Cmnts. Shares Engmts / Views Engmts / Fllwrs. Cn…" at bounding box center [849, 395] width 738 height 516
drag, startPoint x: 606, startPoint y: 550, endPoint x: 504, endPoint y: 557, distance: 102.4
click at [504, 557] on div "User @lewisleighh" at bounding box center [562, 553] width 127 height 19
drag, startPoint x: 606, startPoint y: 591, endPoint x: 501, endPoint y: 593, distance: 105.0
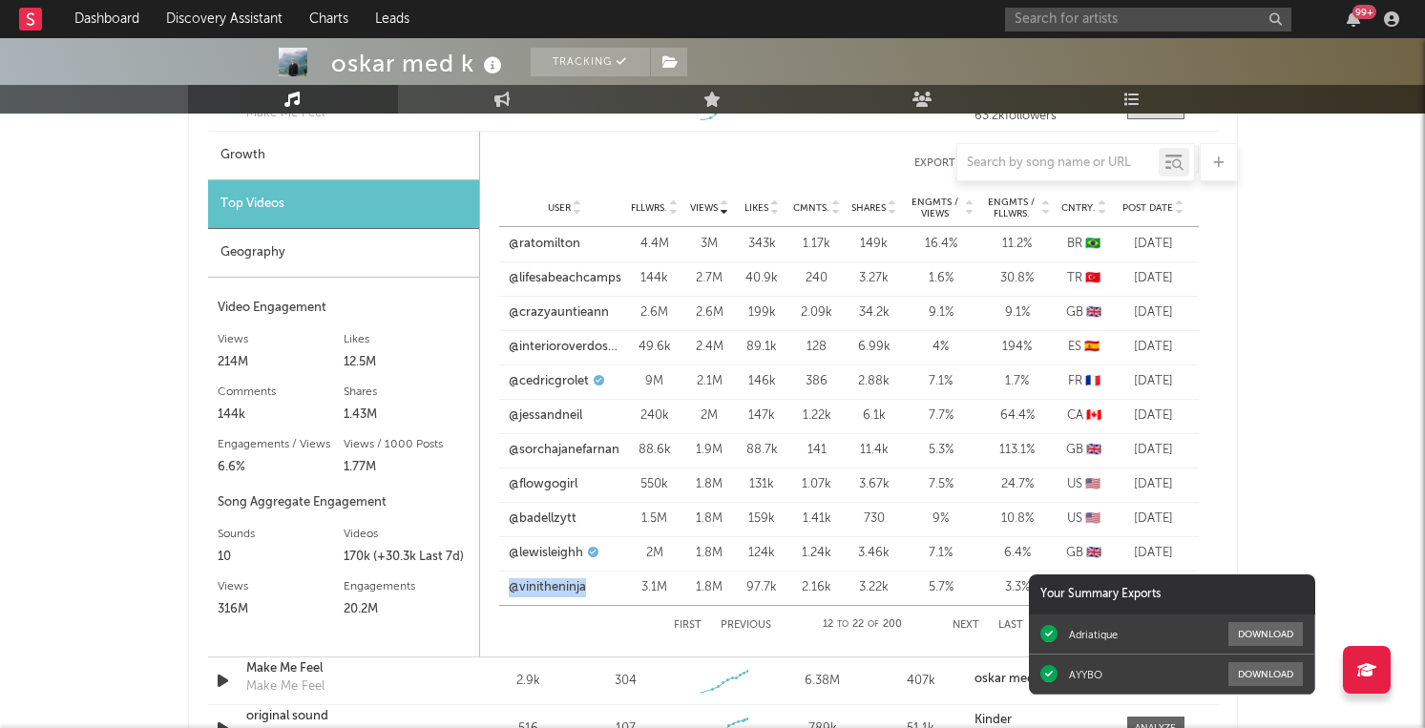
click at [501, 593] on div "User @vinitheninja" at bounding box center [562, 588] width 127 height 19
click at [963, 623] on button "Next" at bounding box center [966, 626] width 27 height 11
click at [598, 310] on link "@hunter__workman" at bounding box center [565, 313] width 113 height 19
drag, startPoint x: 601, startPoint y: 348, endPoint x: 496, endPoint y: 348, distance: 105.0
click at [496, 347] on div "Views User Fllwrs. Views Likes Cmnts. Shares Engmts / Views Engmts / Fllwrs. Cn…" at bounding box center [849, 395] width 738 height 516
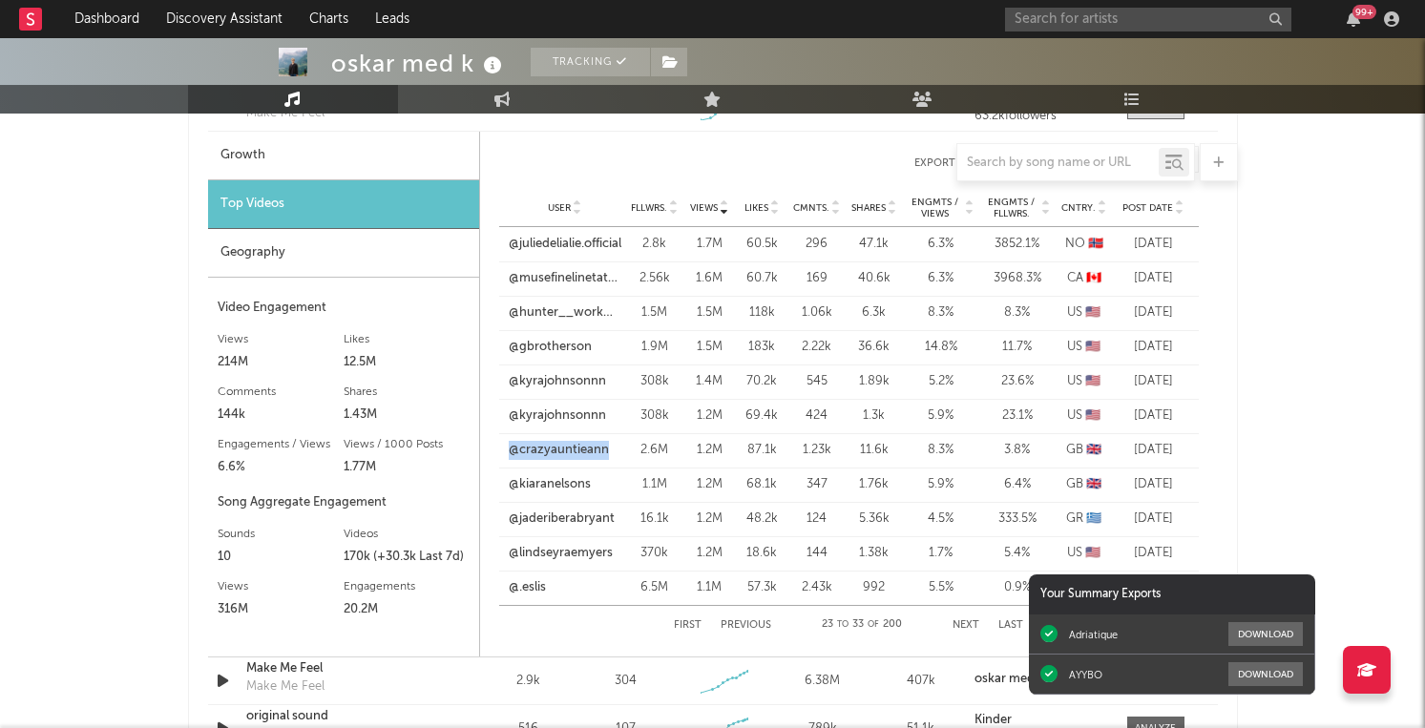
drag, startPoint x: 615, startPoint y: 446, endPoint x: 495, endPoint y: 446, distance: 119.3
click at [495, 446] on div "Views User Fllwrs. Views Likes Cmnts. Shares Engmts / Views Engmts / Fllwrs. Cn…" at bounding box center [849, 395] width 738 height 516
drag, startPoint x: 602, startPoint y: 483, endPoint x: 497, endPoint y: 483, distance: 105.0
click at [497, 483] on div "Views User Fllwrs. Views Likes Cmnts. Shares Engmts / Views Engmts / Fllwrs. Cn…" at bounding box center [849, 395] width 738 height 516
drag, startPoint x: 622, startPoint y: 518, endPoint x: 494, endPoint y: 518, distance: 128.9
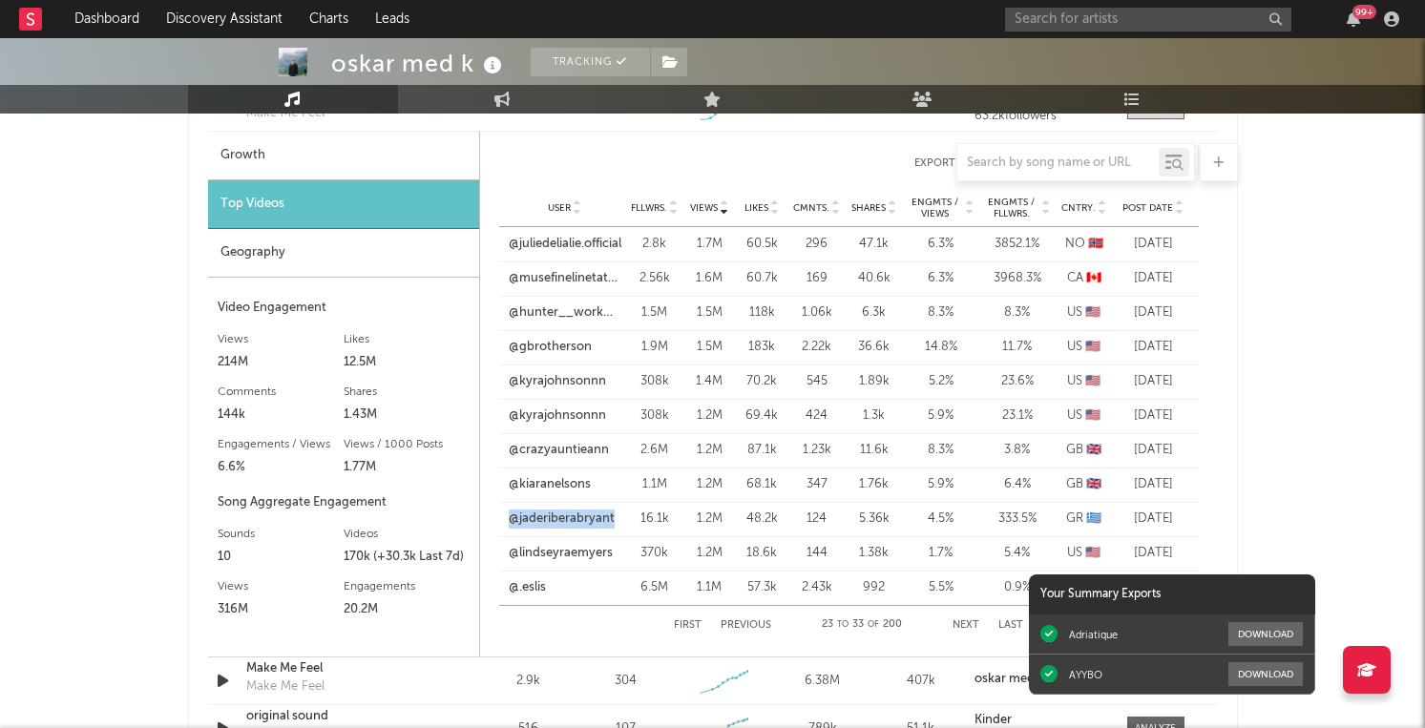
click at [494, 518] on div "Views User Fllwrs. Views Likes Cmnts. Shares Engmts / Views Engmts / Fllwrs. Cn…" at bounding box center [849, 395] width 738 height 516
drag, startPoint x: 620, startPoint y: 550, endPoint x: 500, endPoint y: 550, distance: 119.3
click at [500, 550] on div "User @lindseyraemyers" at bounding box center [562, 553] width 127 height 19
drag, startPoint x: 566, startPoint y: 586, endPoint x: 493, endPoint y: 586, distance: 73.5
click at [492, 586] on div "Views User Fllwrs. Views Likes Cmnts. Shares Engmts / Views Engmts / Fllwrs. Cn…" at bounding box center [849, 395] width 738 height 516
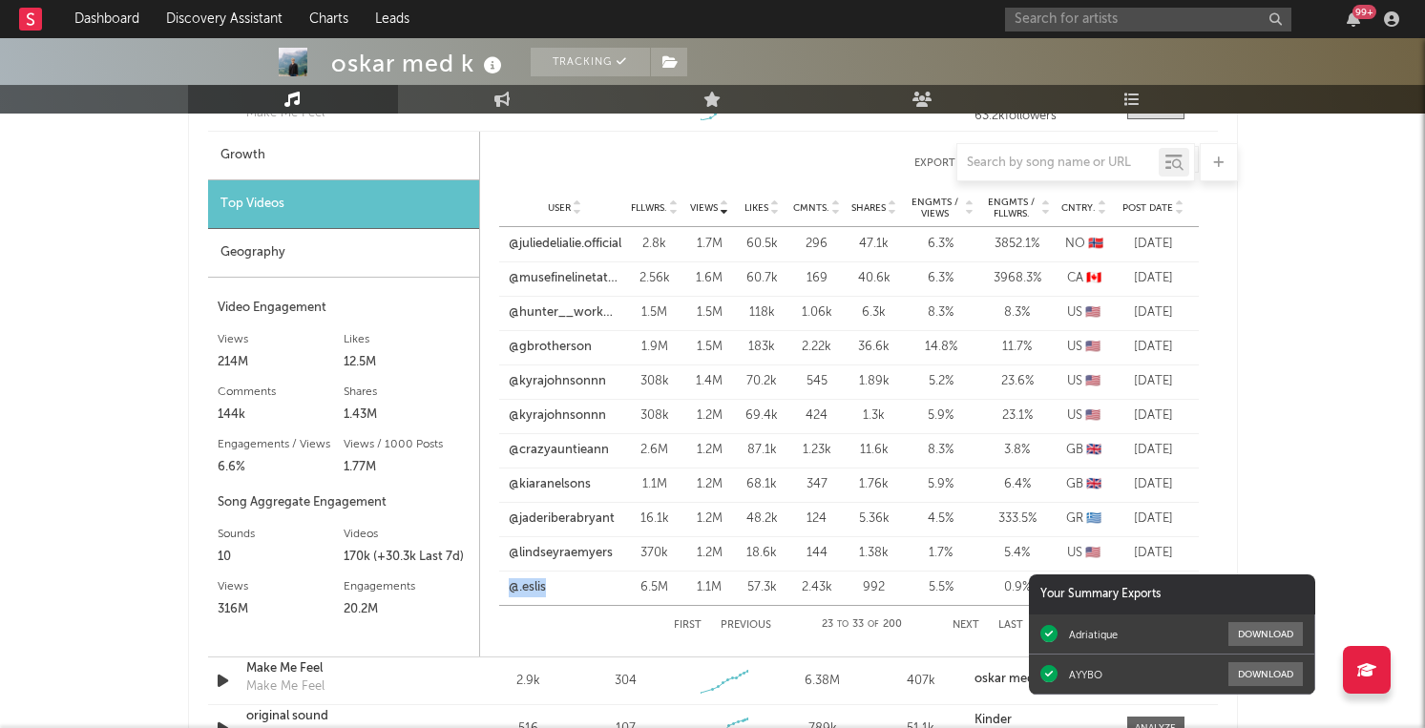
click at [978, 622] on button "Next" at bounding box center [966, 626] width 27 height 11
click at [973, 623] on button "Next" at bounding box center [966, 626] width 27 height 11
drag, startPoint x: 604, startPoint y: 245, endPoint x: 500, endPoint y: 245, distance: 104.1
click at [500, 245] on div "User @nessybabyy" at bounding box center [562, 244] width 127 height 19
drag, startPoint x: 572, startPoint y: 284, endPoint x: 504, endPoint y: 284, distance: 67.8
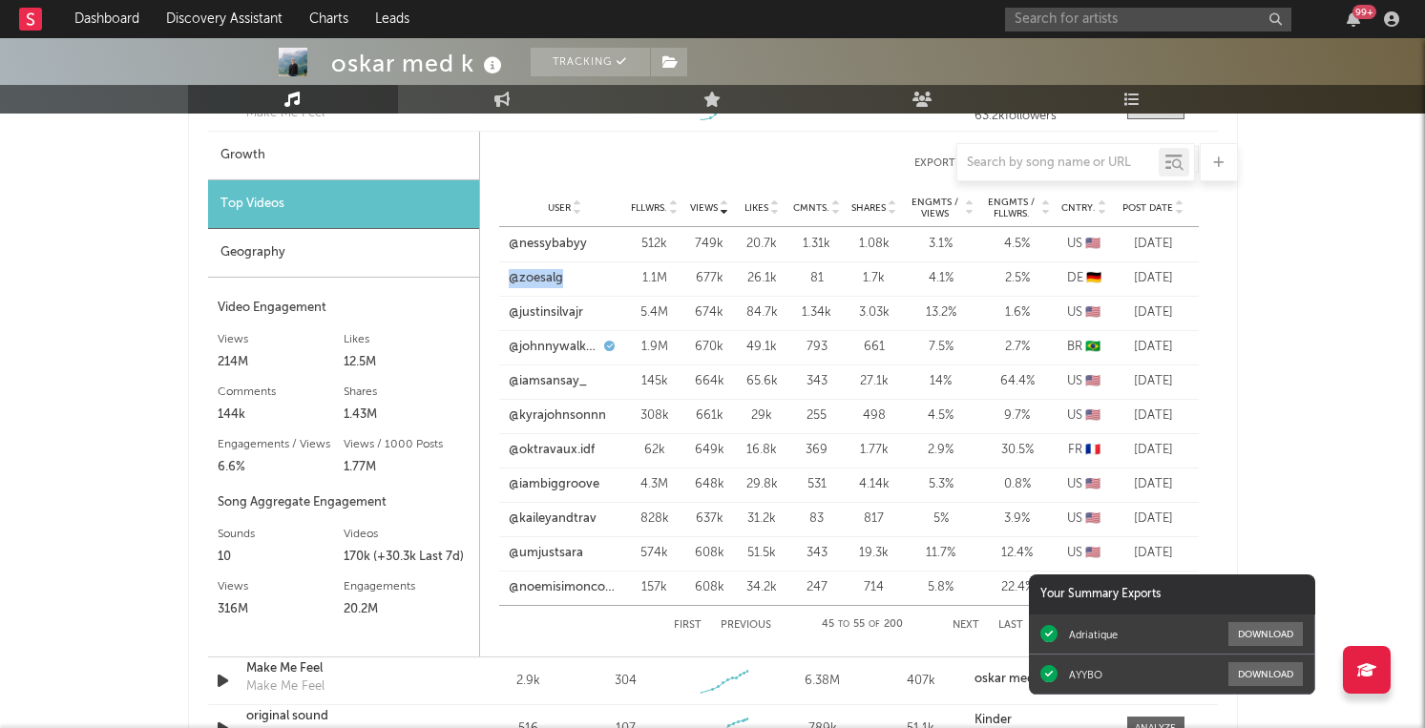
click at [504, 284] on div "User @zoesalg" at bounding box center [562, 278] width 127 height 19
drag, startPoint x: 593, startPoint y: 310, endPoint x: 487, endPoint y: 311, distance: 106.0
click at [486, 311] on div "Views User Fllwrs. Views Likes Cmnts. Shares Engmts / Views Engmts / Fllwrs. Cn…" at bounding box center [849, 395] width 738 height 516
click at [593, 352] on link "@johnnywalkerufc" at bounding box center [555, 347] width 92 height 19
click at [579, 341] on link "@johnnywalkerufc" at bounding box center [555, 347] width 92 height 19
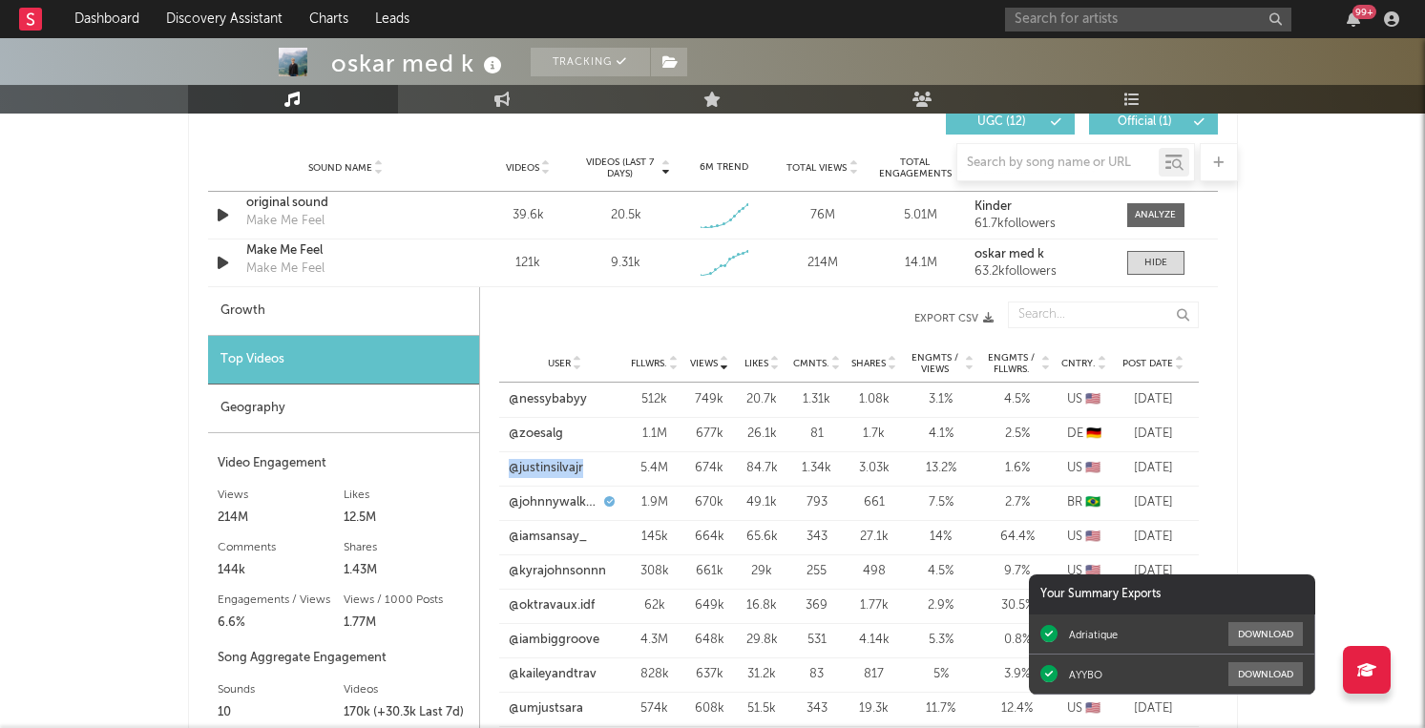
scroll to position [1481, 0]
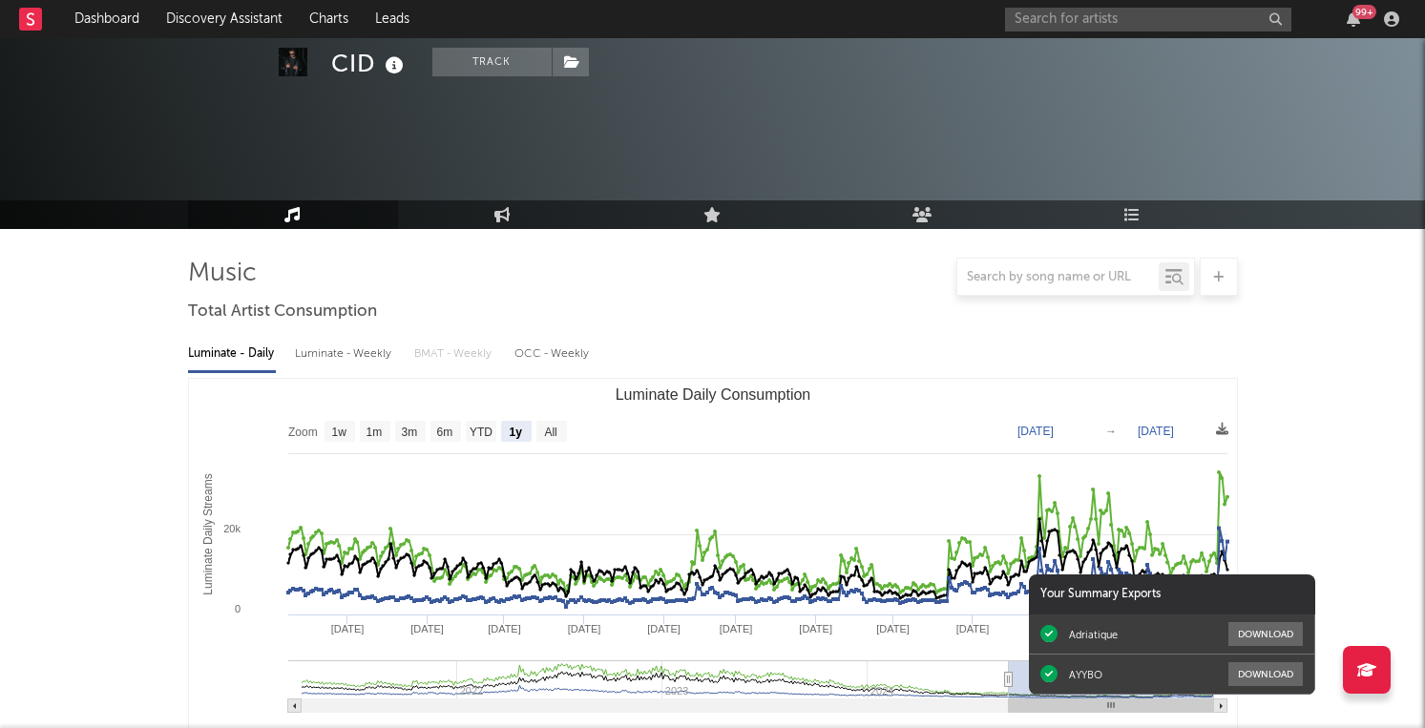
select select "1y"
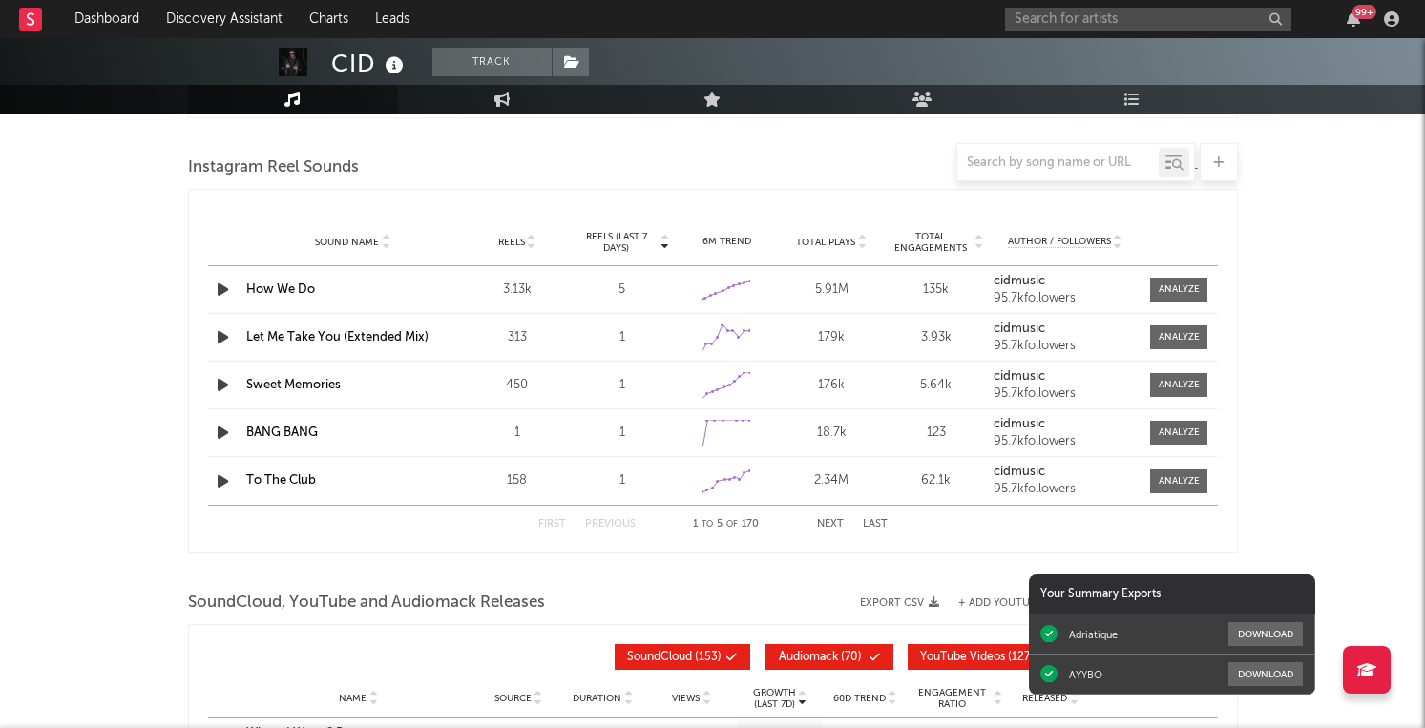
scroll to position [1831, 0]
